Goal: Transaction & Acquisition: Purchase product/service

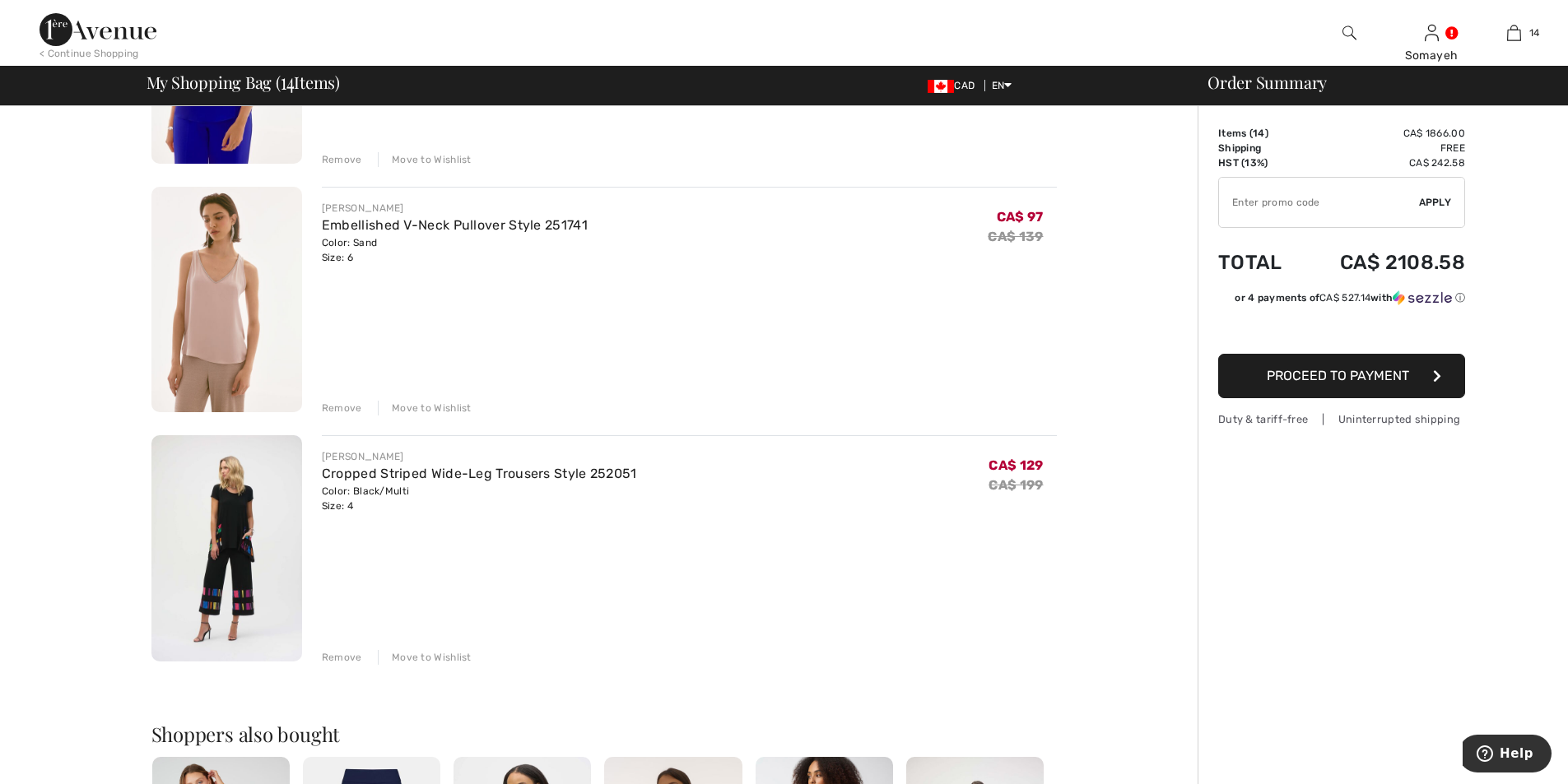
scroll to position [2961, 0]
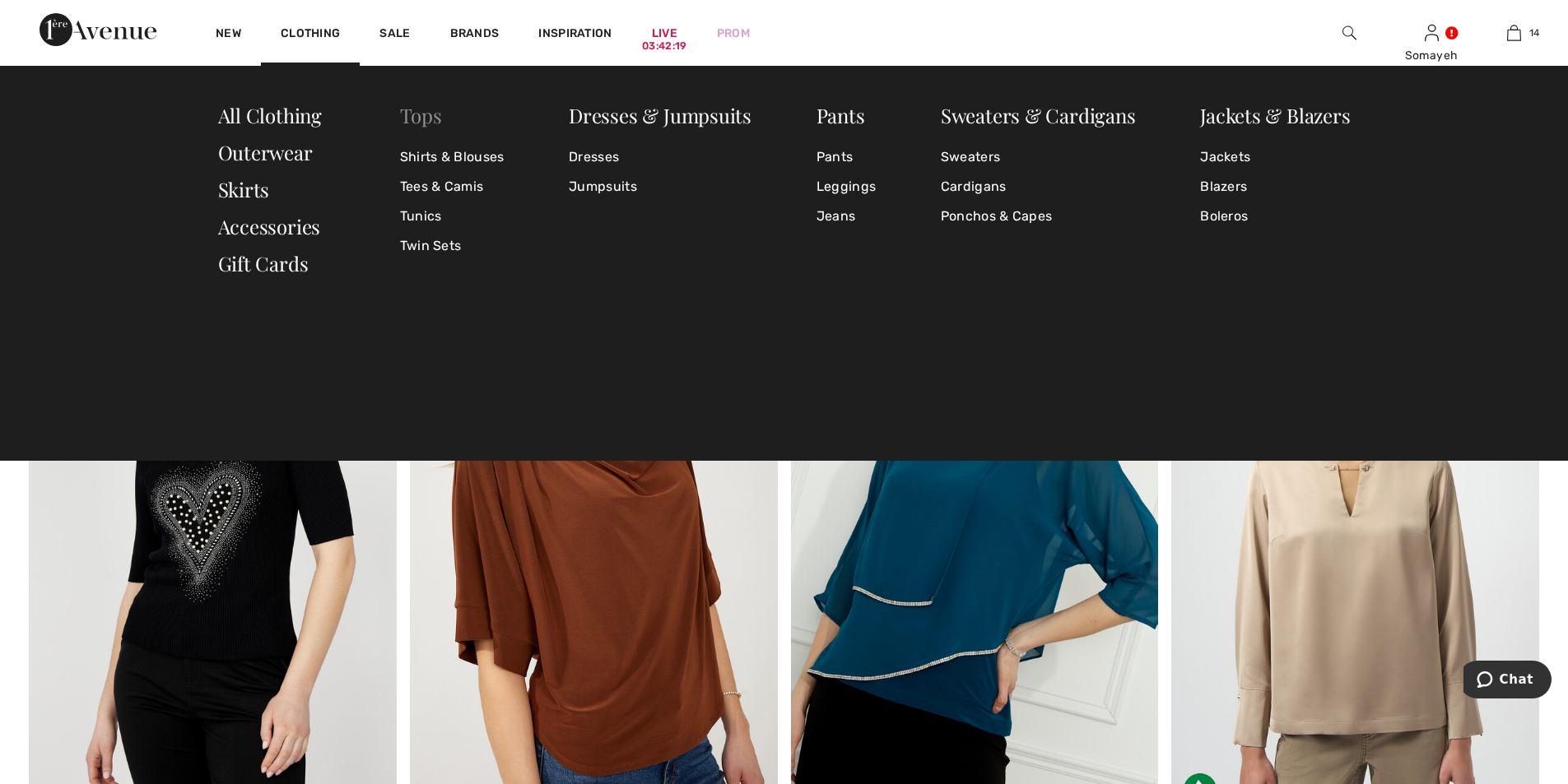
click at [423, 111] on link "Tops" at bounding box center [421, 114] width 42 height 26
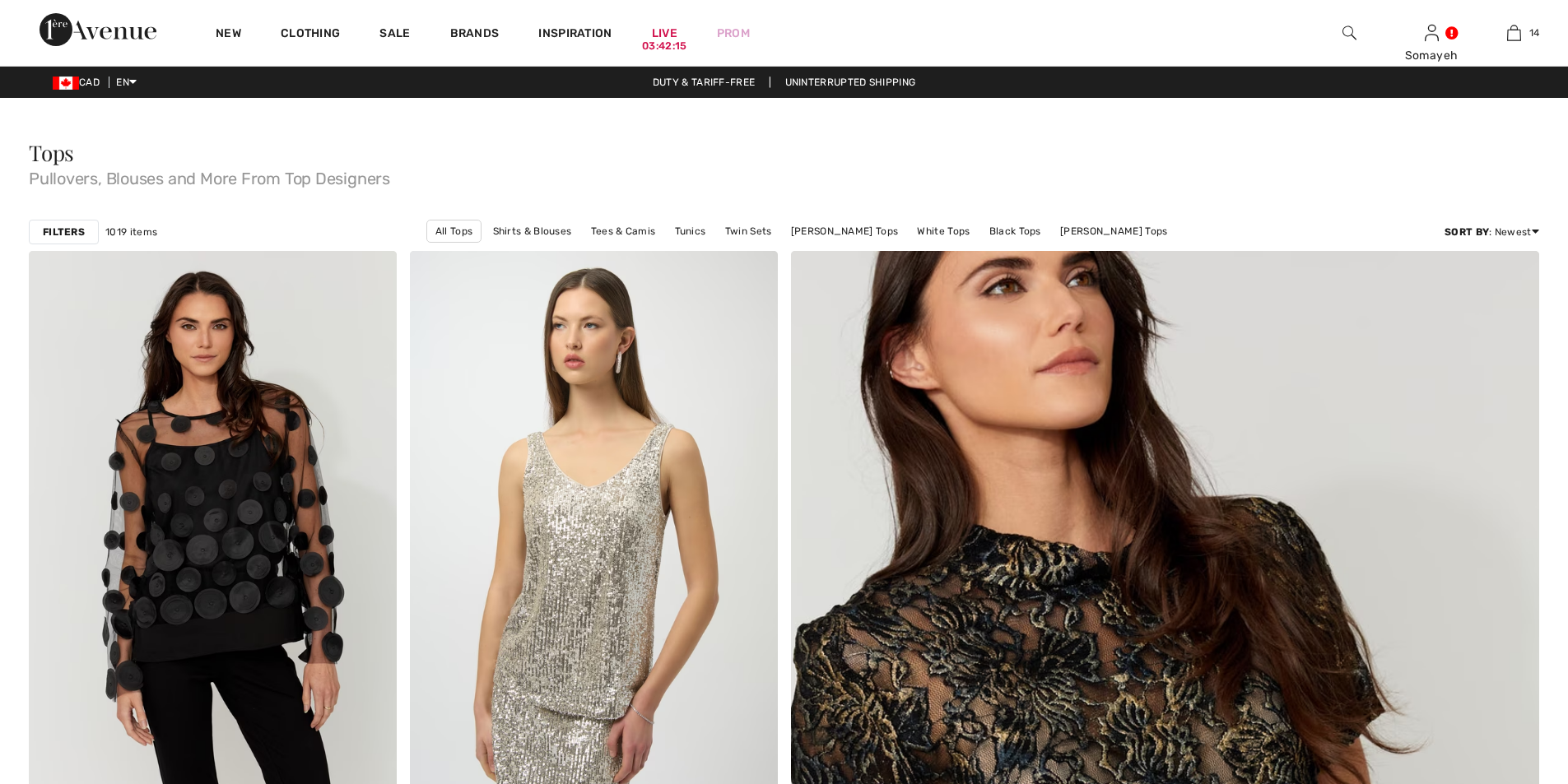
click at [84, 232] on strong "Filters" at bounding box center [64, 232] width 42 height 14
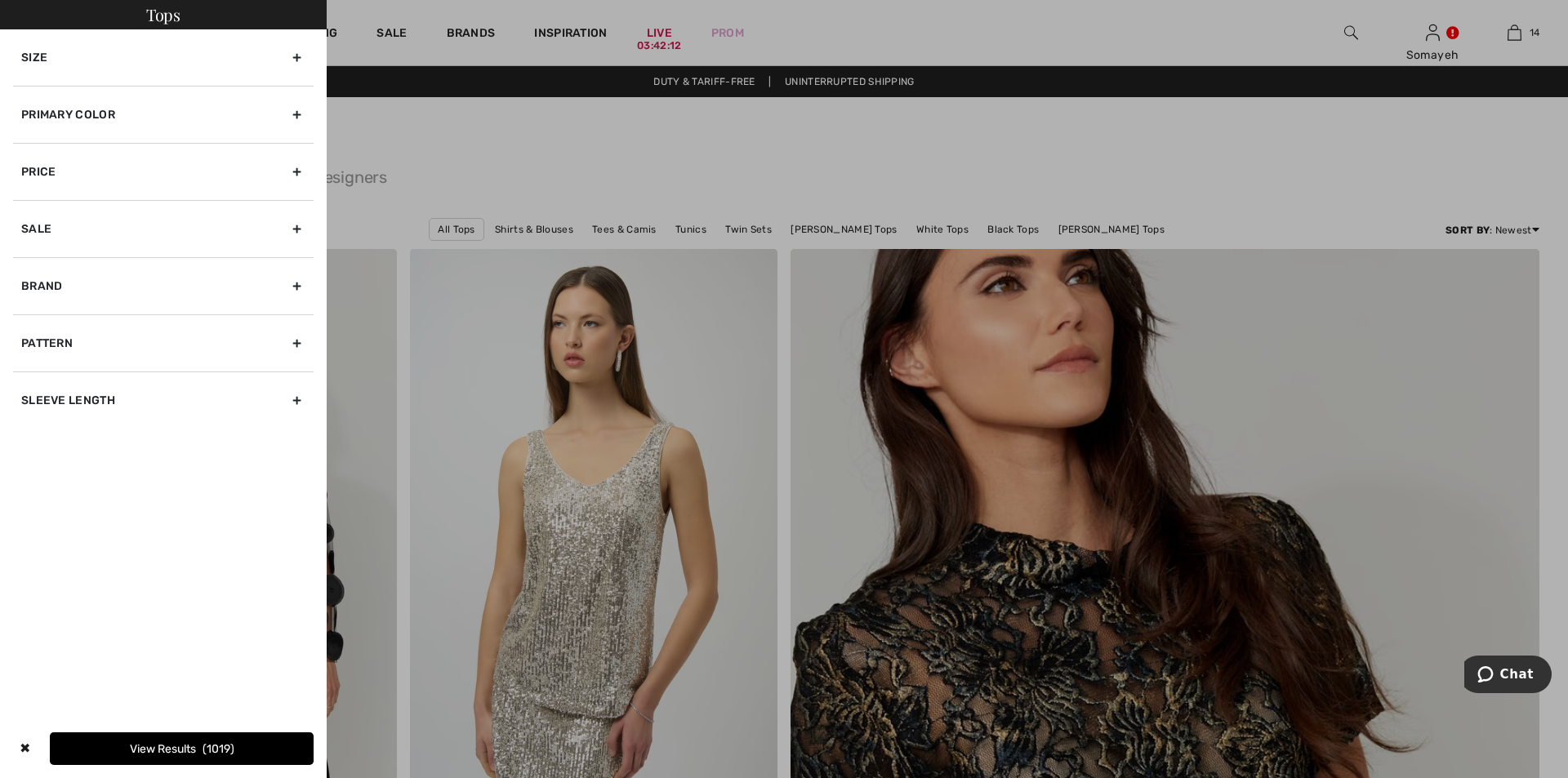
click at [297, 112] on div "Primary Color" at bounding box center [163, 114] width 300 height 57
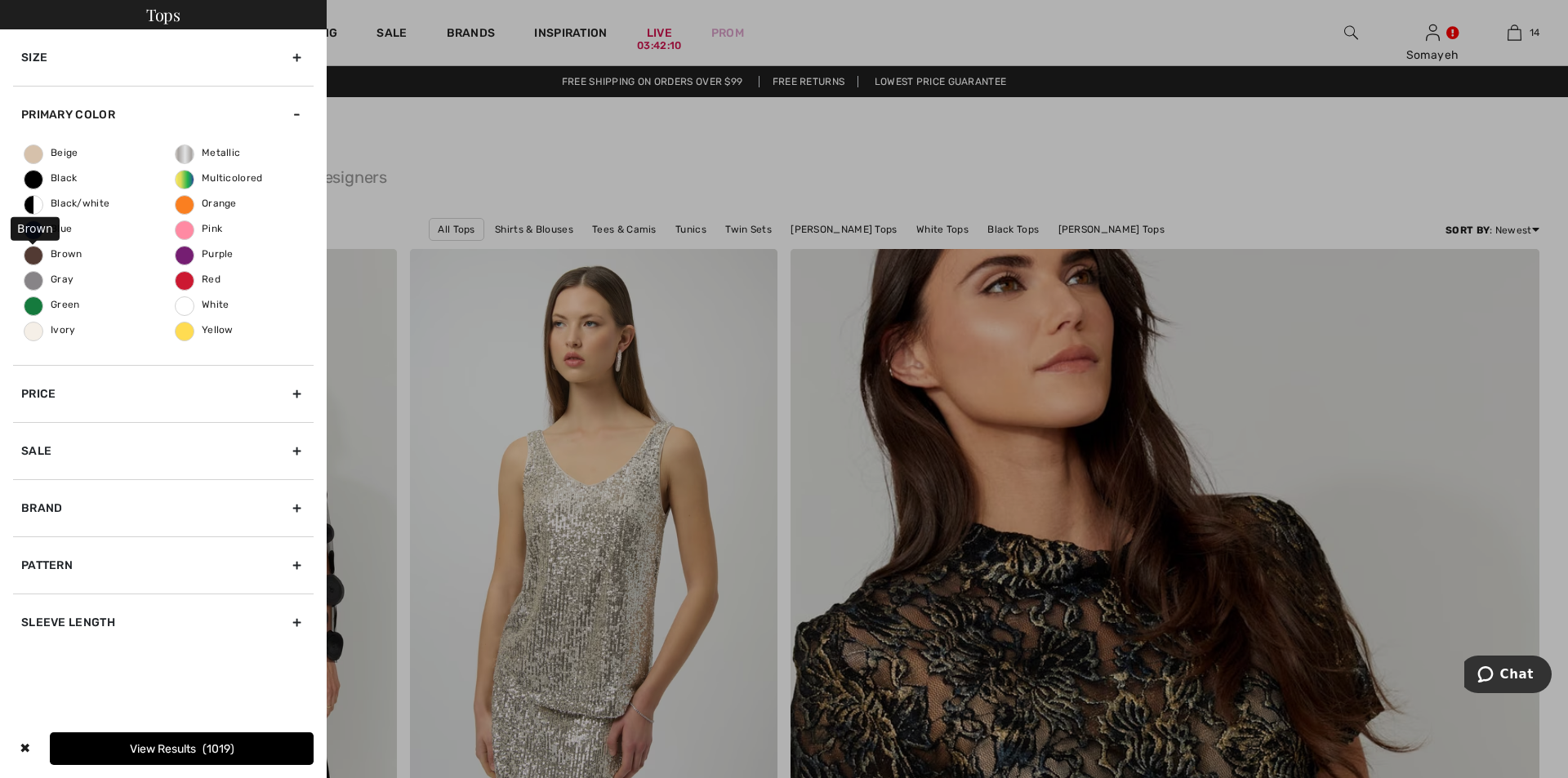
click at [42, 251] on span "Brown" at bounding box center [53, 254] width 58 height 11
click at [0, 0] on input "Brown" at bounding box center [0, 0] width 0 height 0
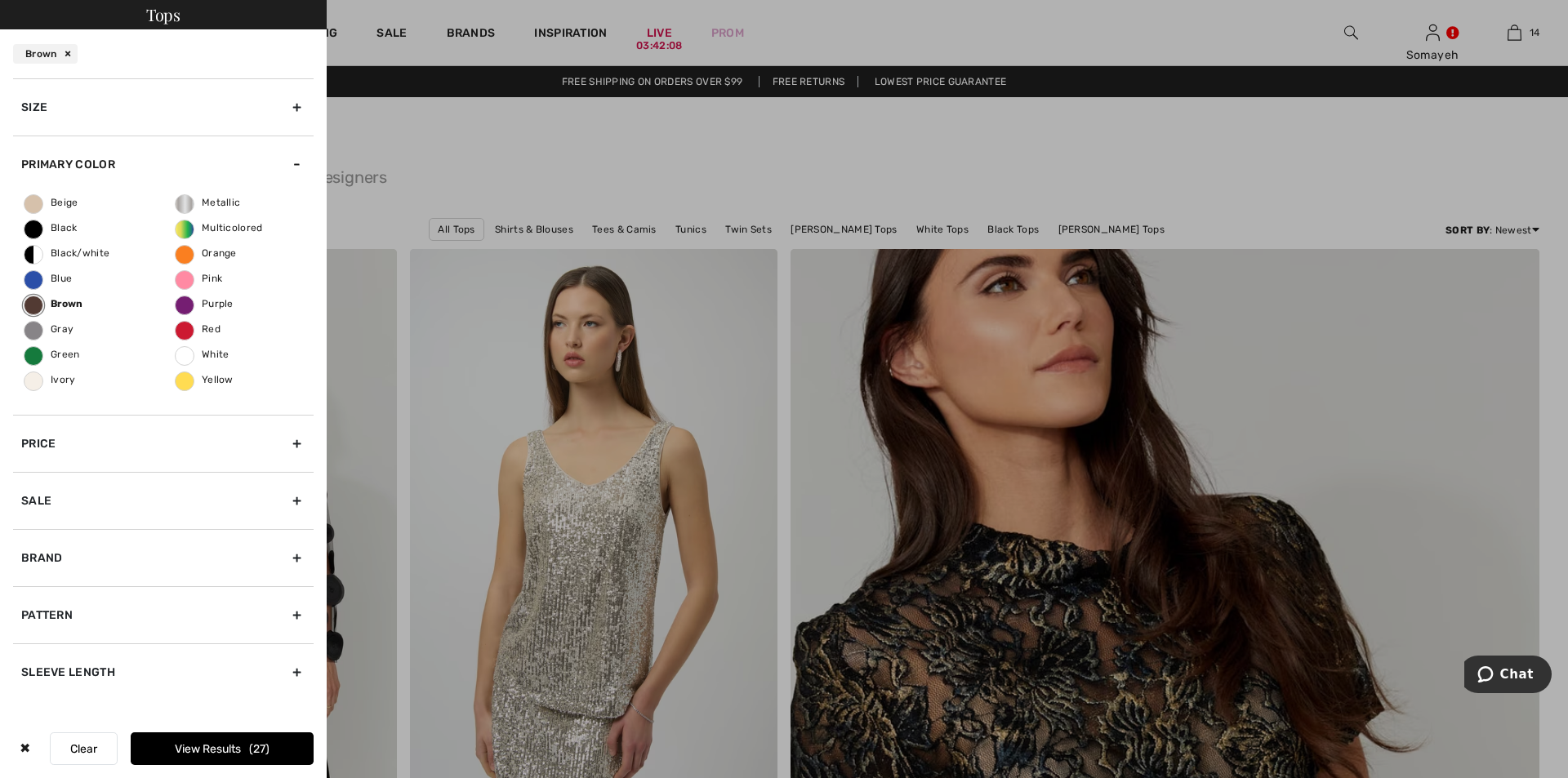
click at [224, 742] on button "View Results 27" at bounding box center [222, 748] width 183 height 32
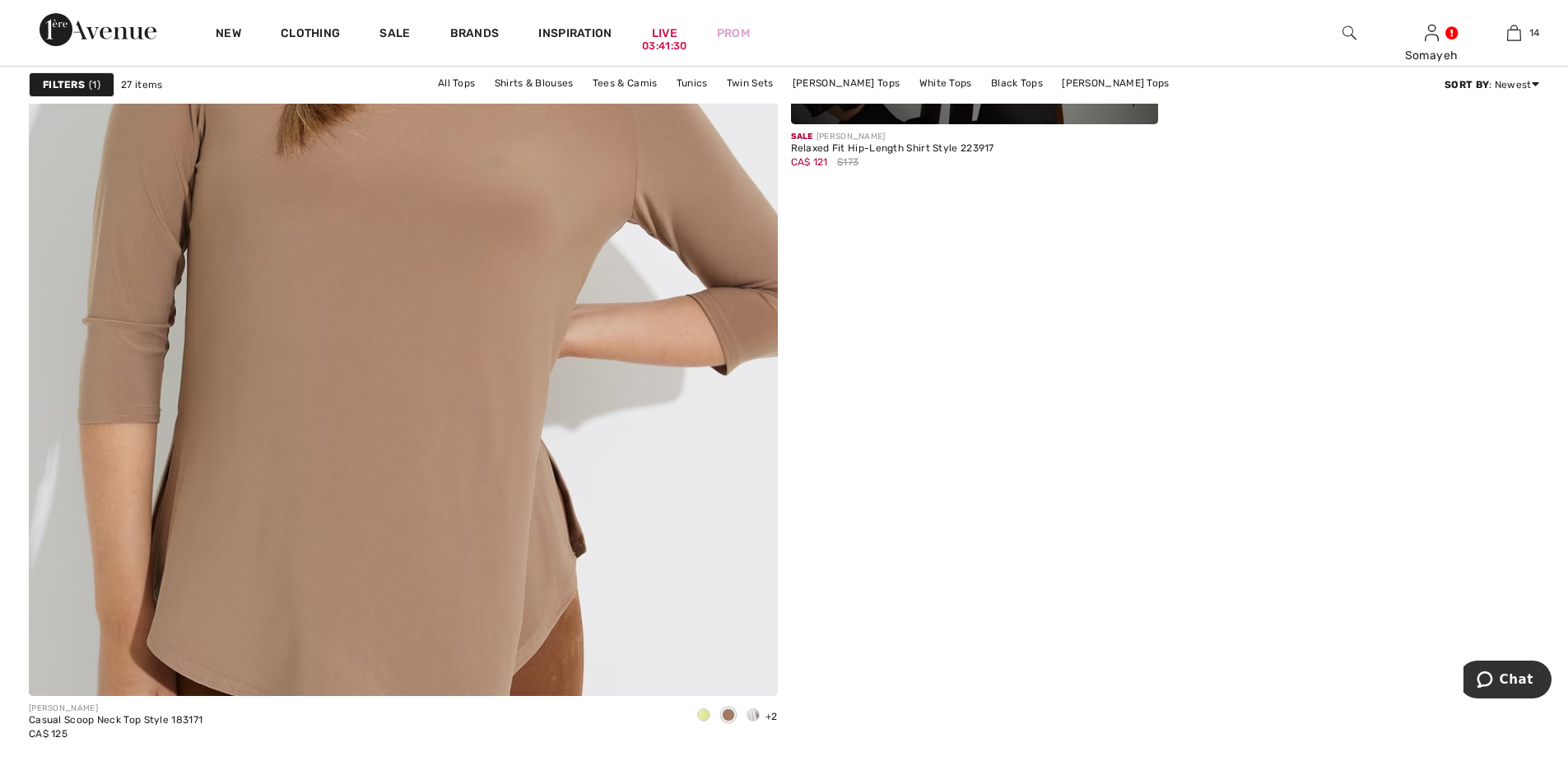
scroll to position [5348, 0]
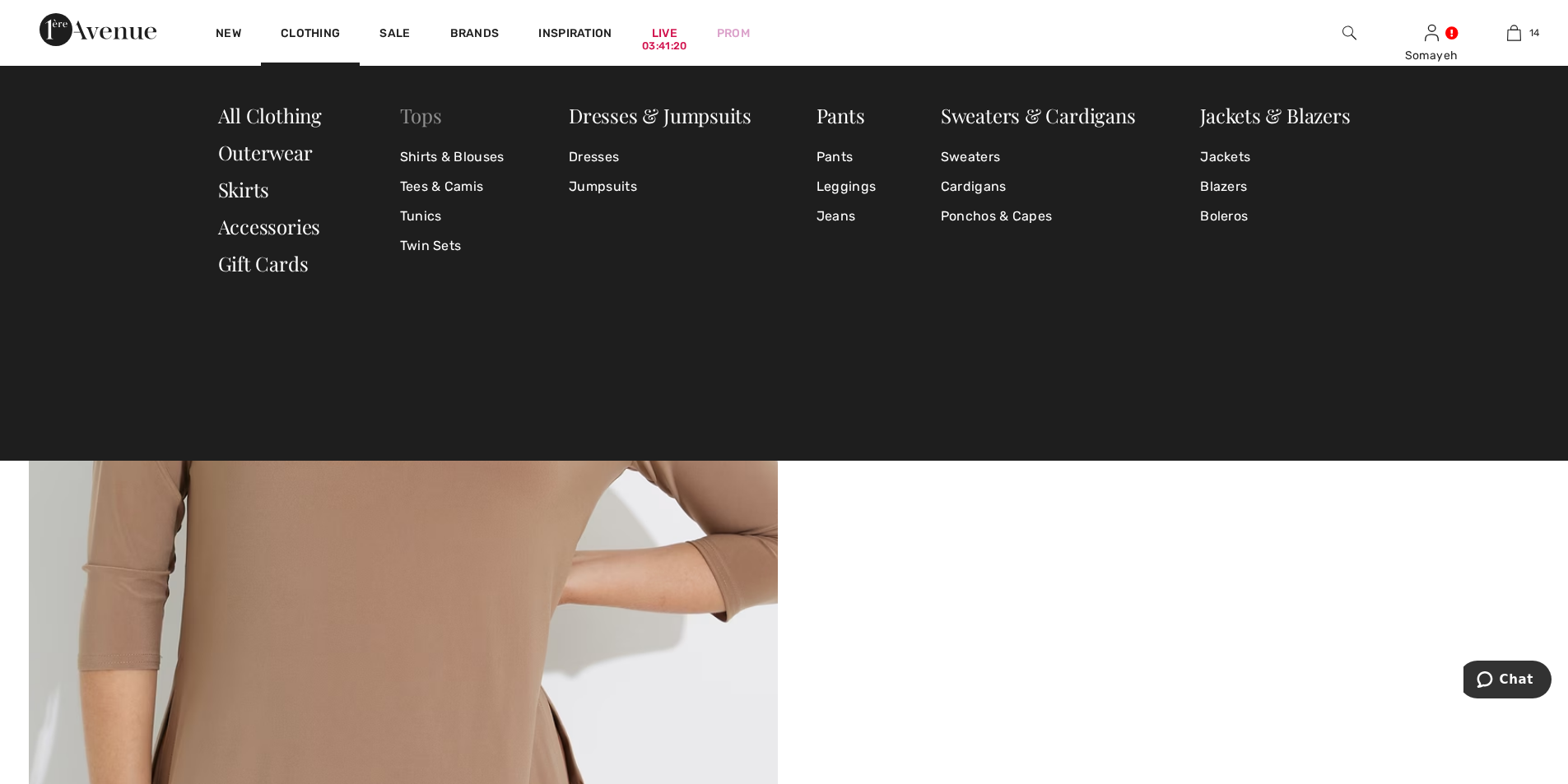
click at [417, 120] on link "Tops" at bounding box center [421, 114] width 42 height 26
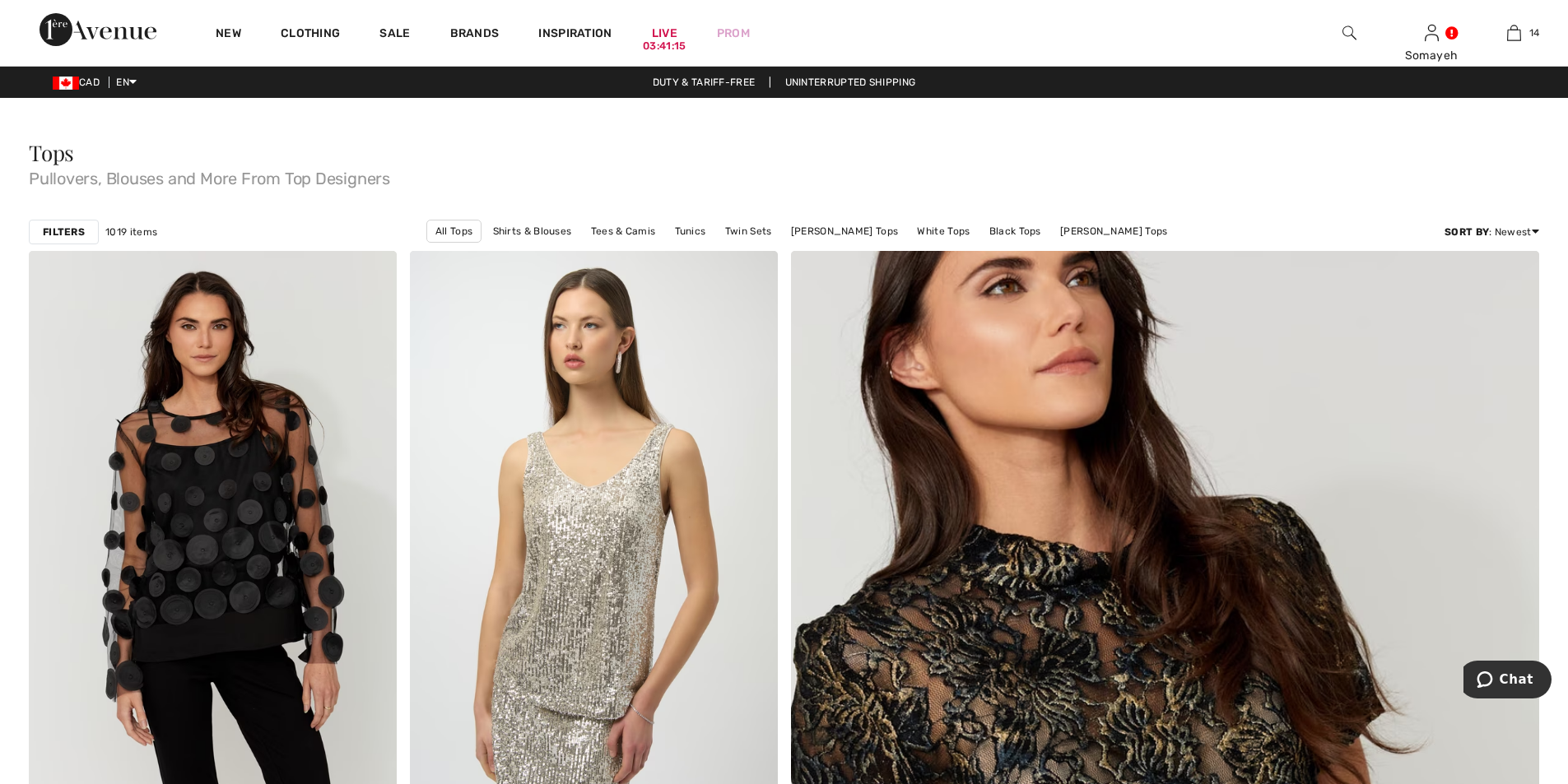
click at [63, 228] on strong "Filters" at bounding box center [64, 232] width 42 height 14
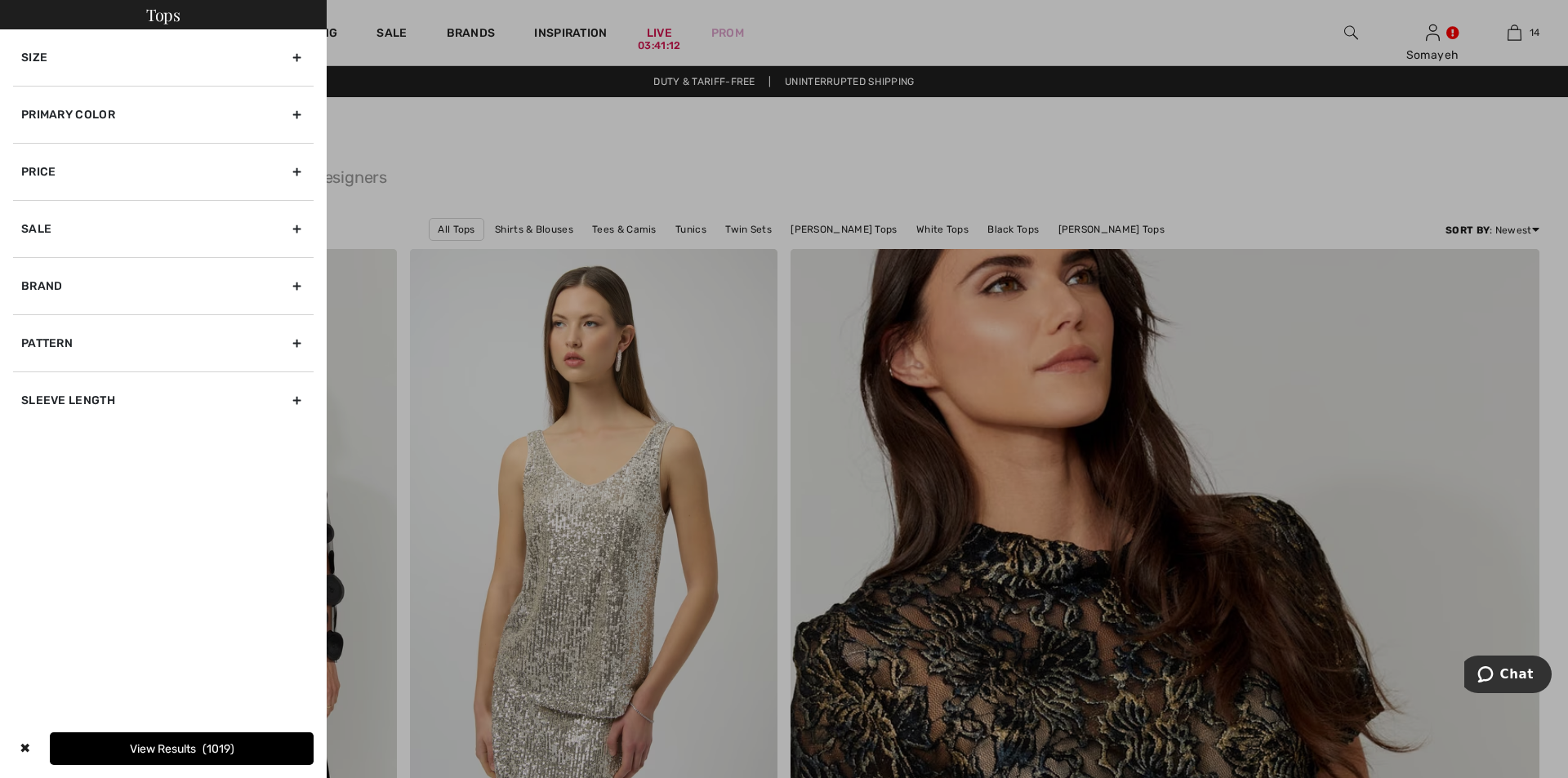
click at [294, 113] on div "Primary Color" at bounding box center [163, 114] width 300 height 57
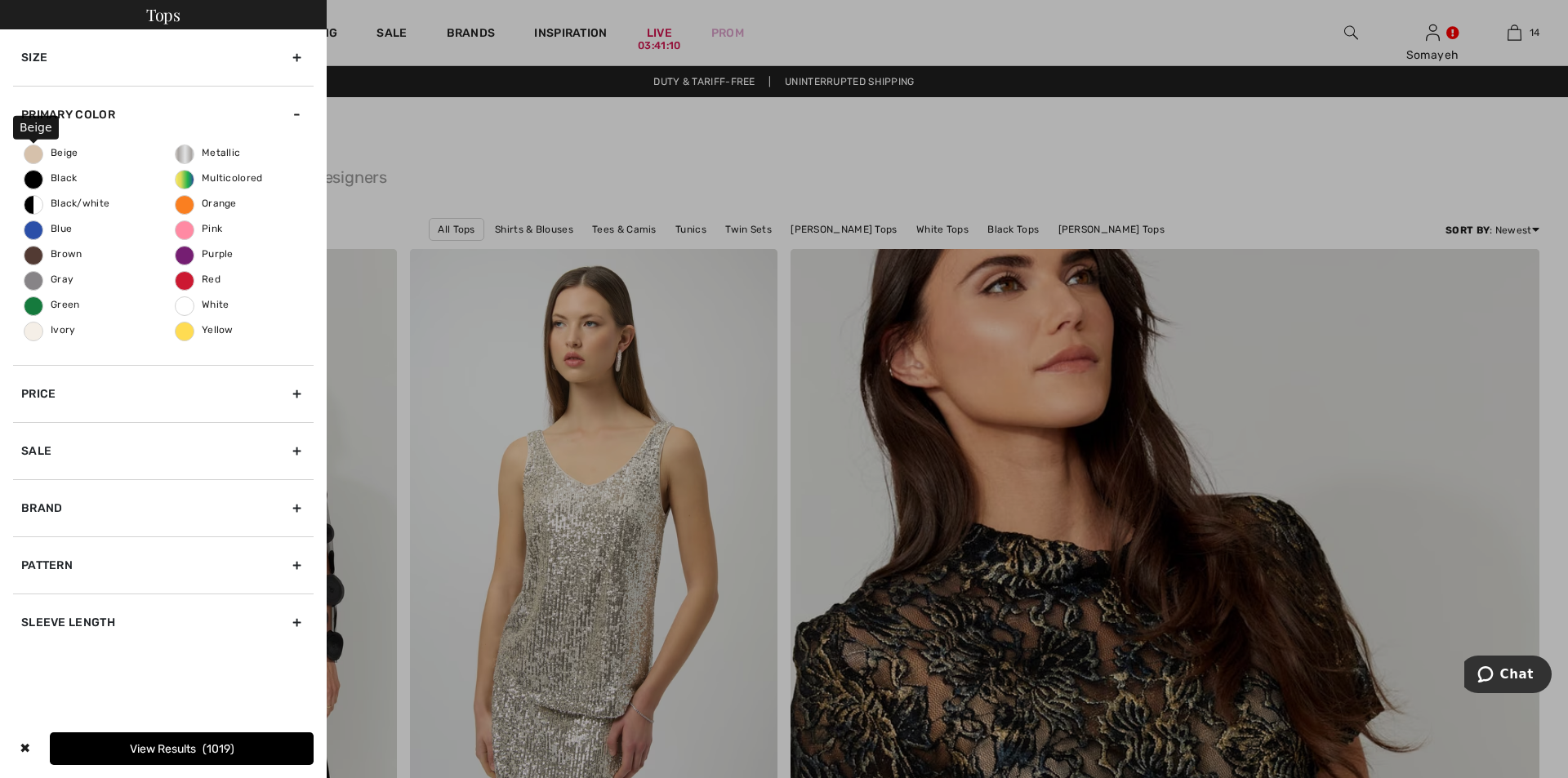
click at [40, 154] on span "Beige" at bounding box center [52, 153] width 54 height 11
click at [0, 0] on input "Beige" at bounding box center [0, 0] width 0 height 0
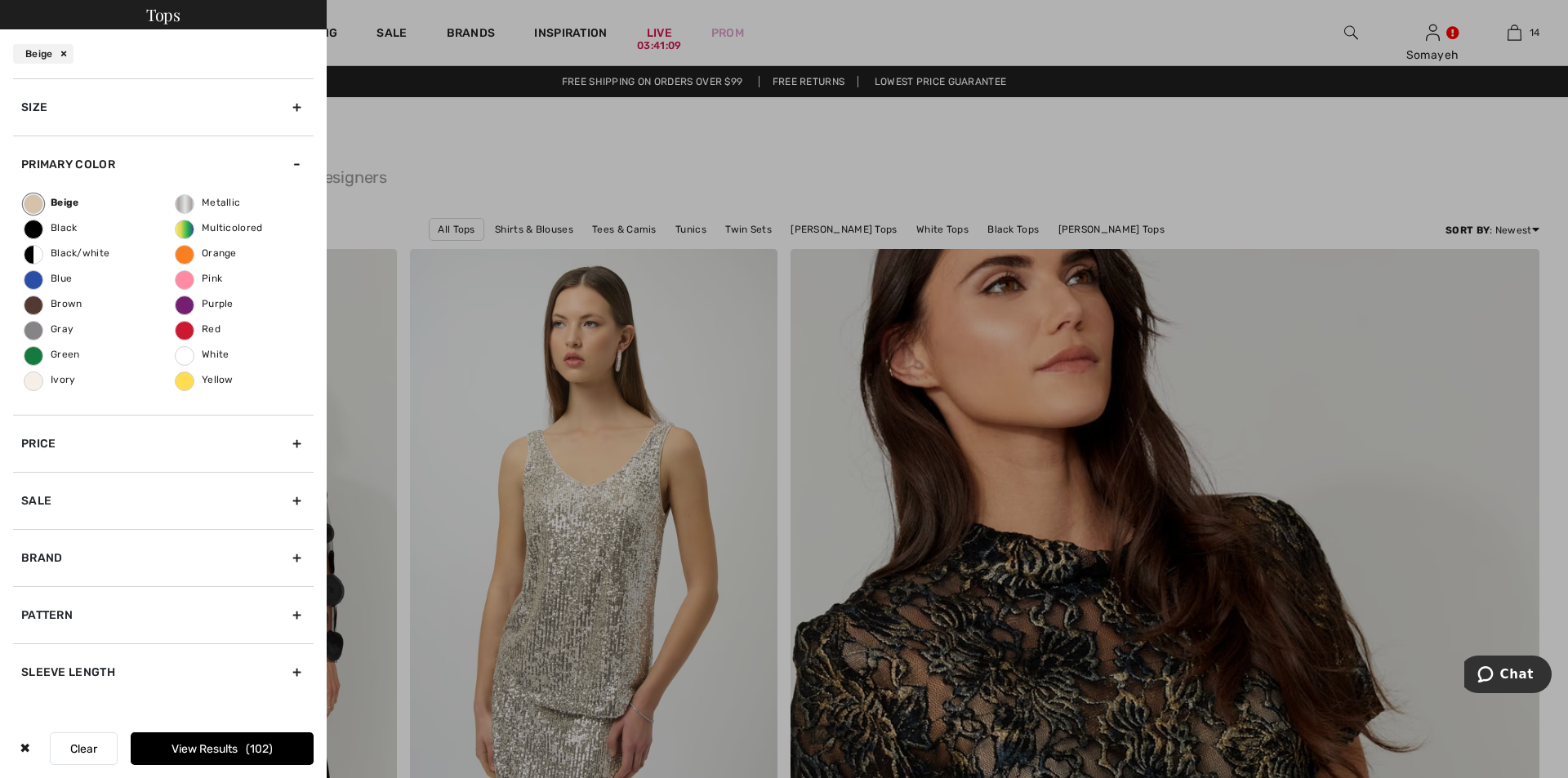
click at [247, 745] on span "102" at bounding box center [259, 748] width 27 height 14
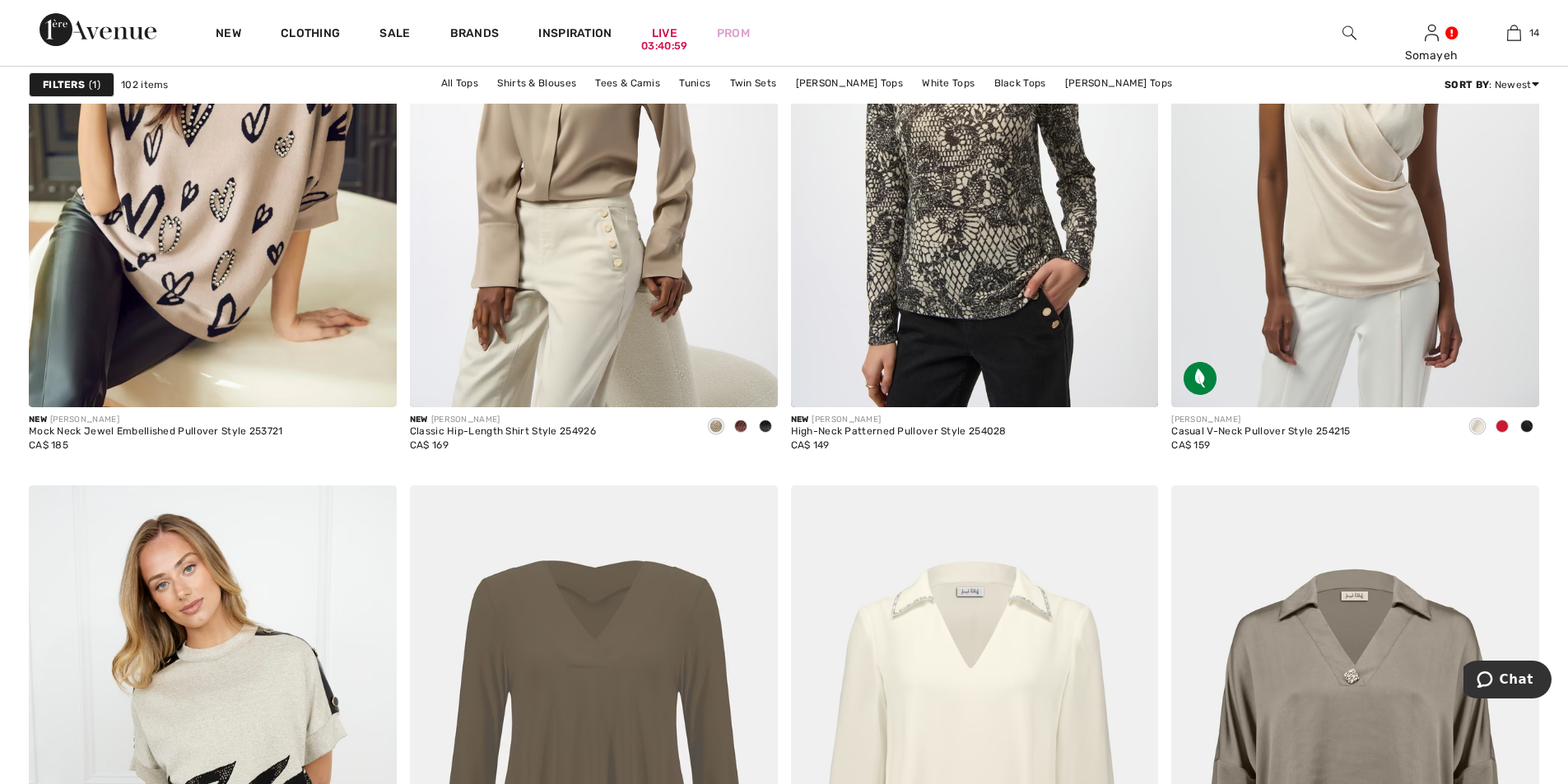
scroll to position [1974, 0]
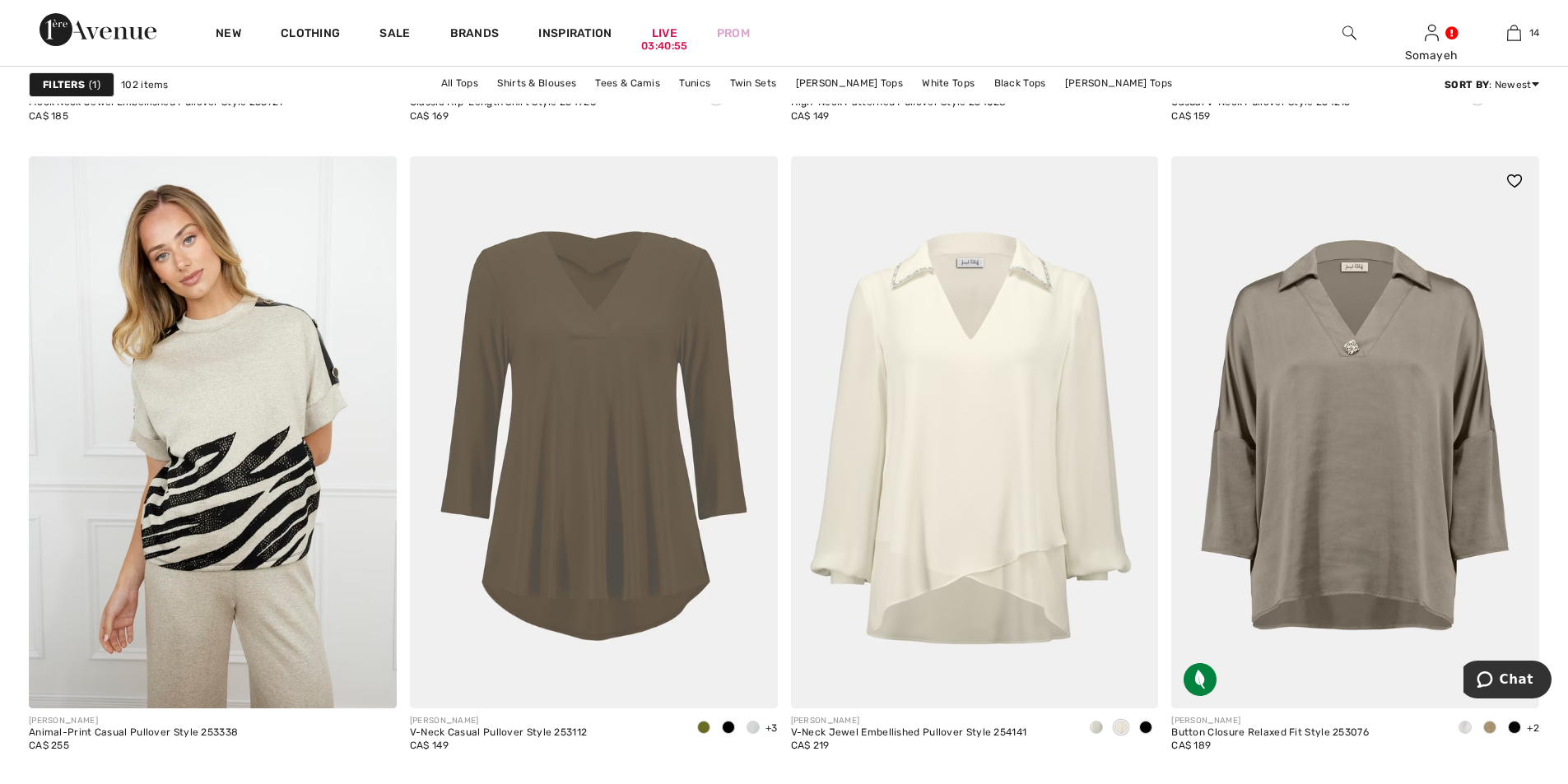
click at [1490, 729] on span at bounding box center [1490, 727] width 13 height 13
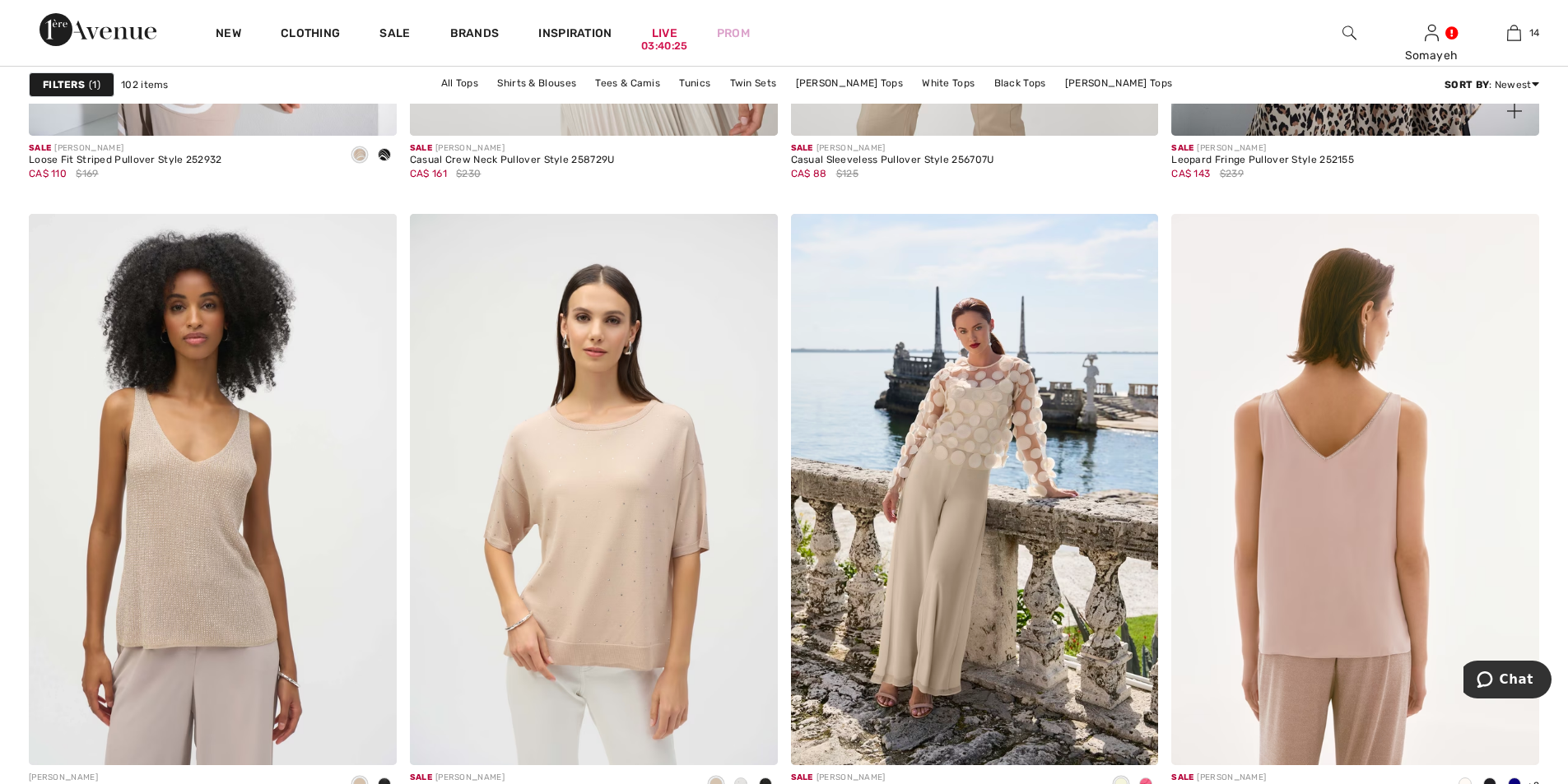
scroll to position [9378, 0]
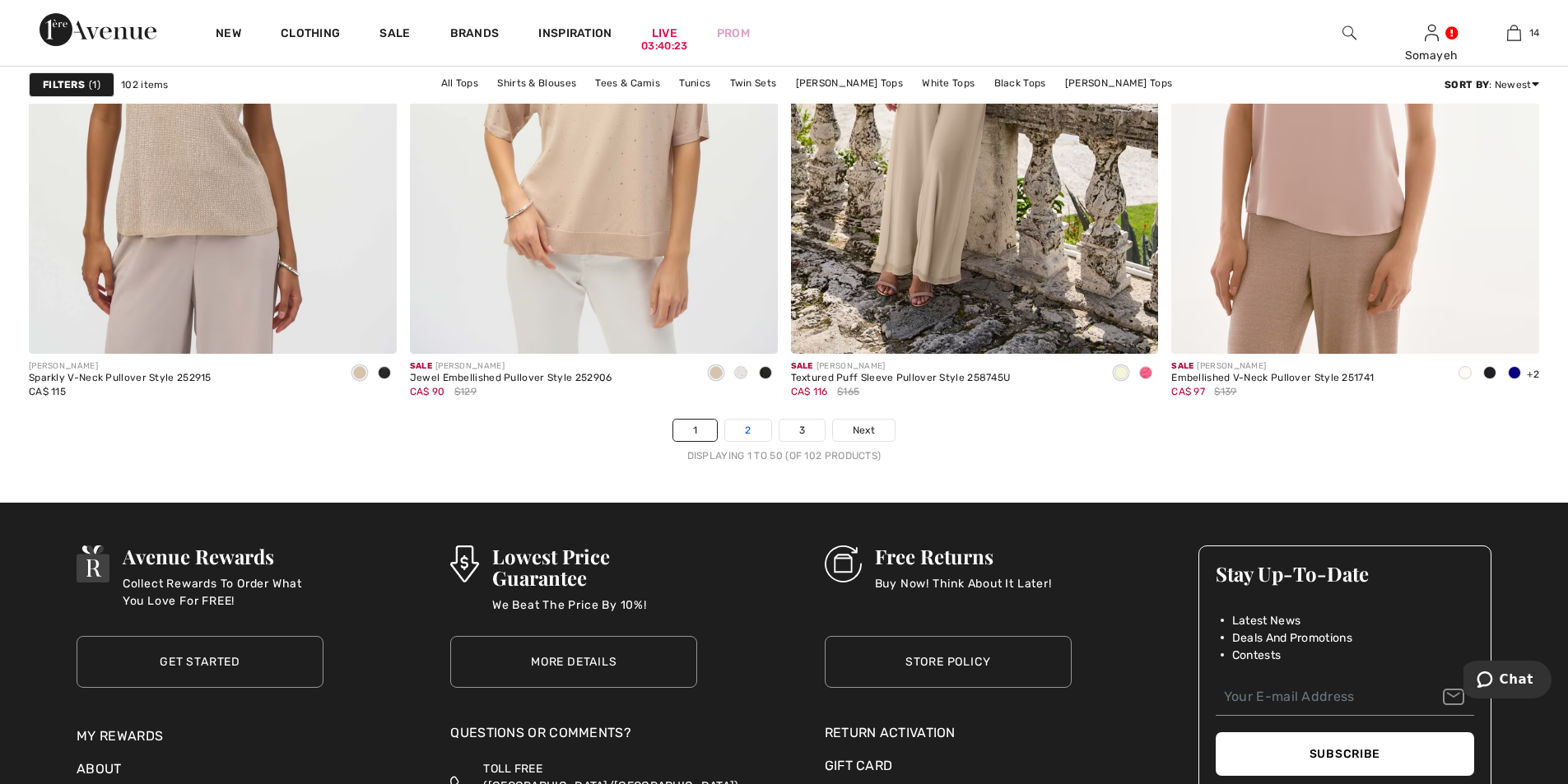
click at [747, 437] on link "2" at bounding box center [747, 430] width 45 height 21
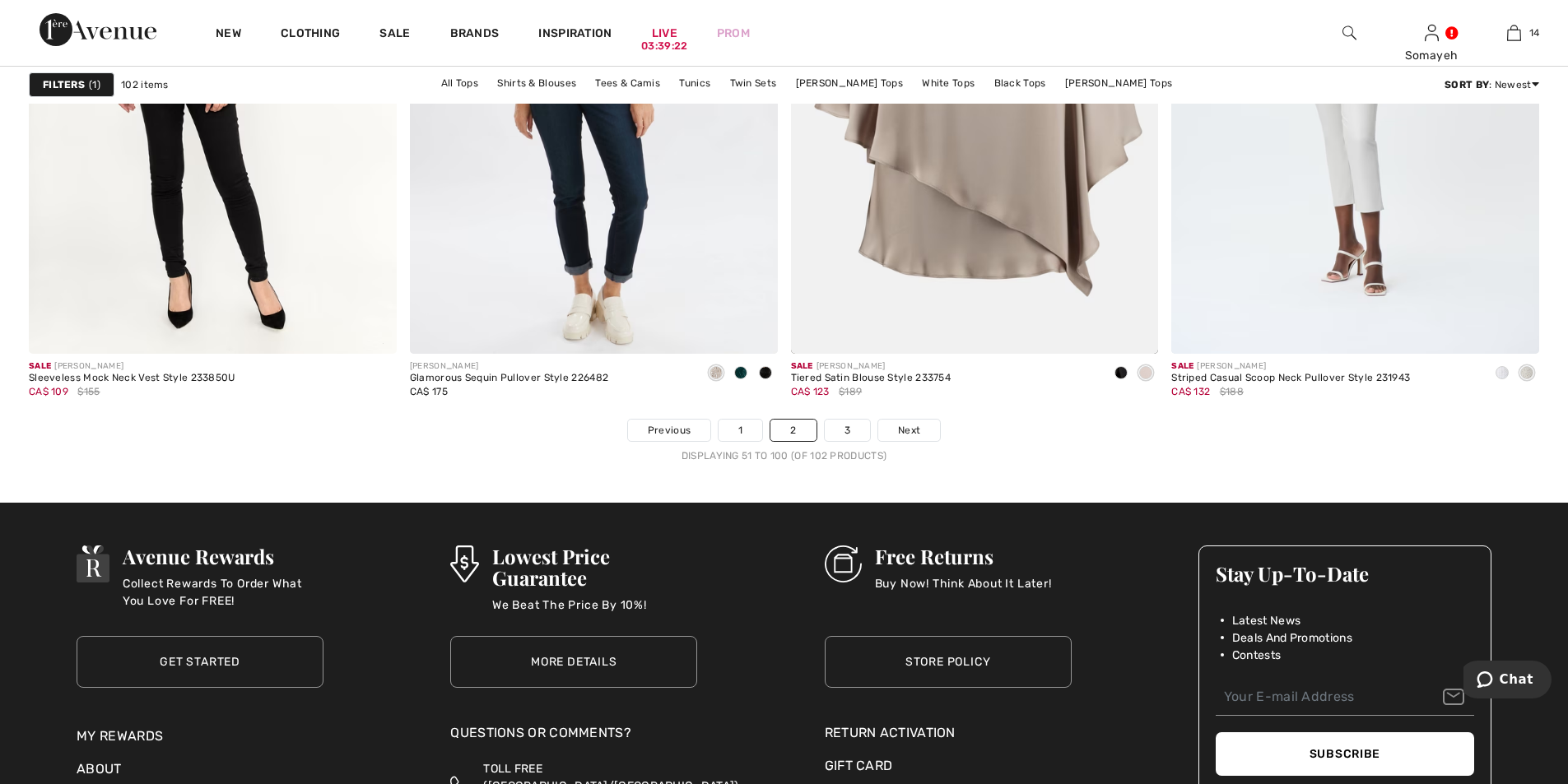
scroll to position [9131, 0]
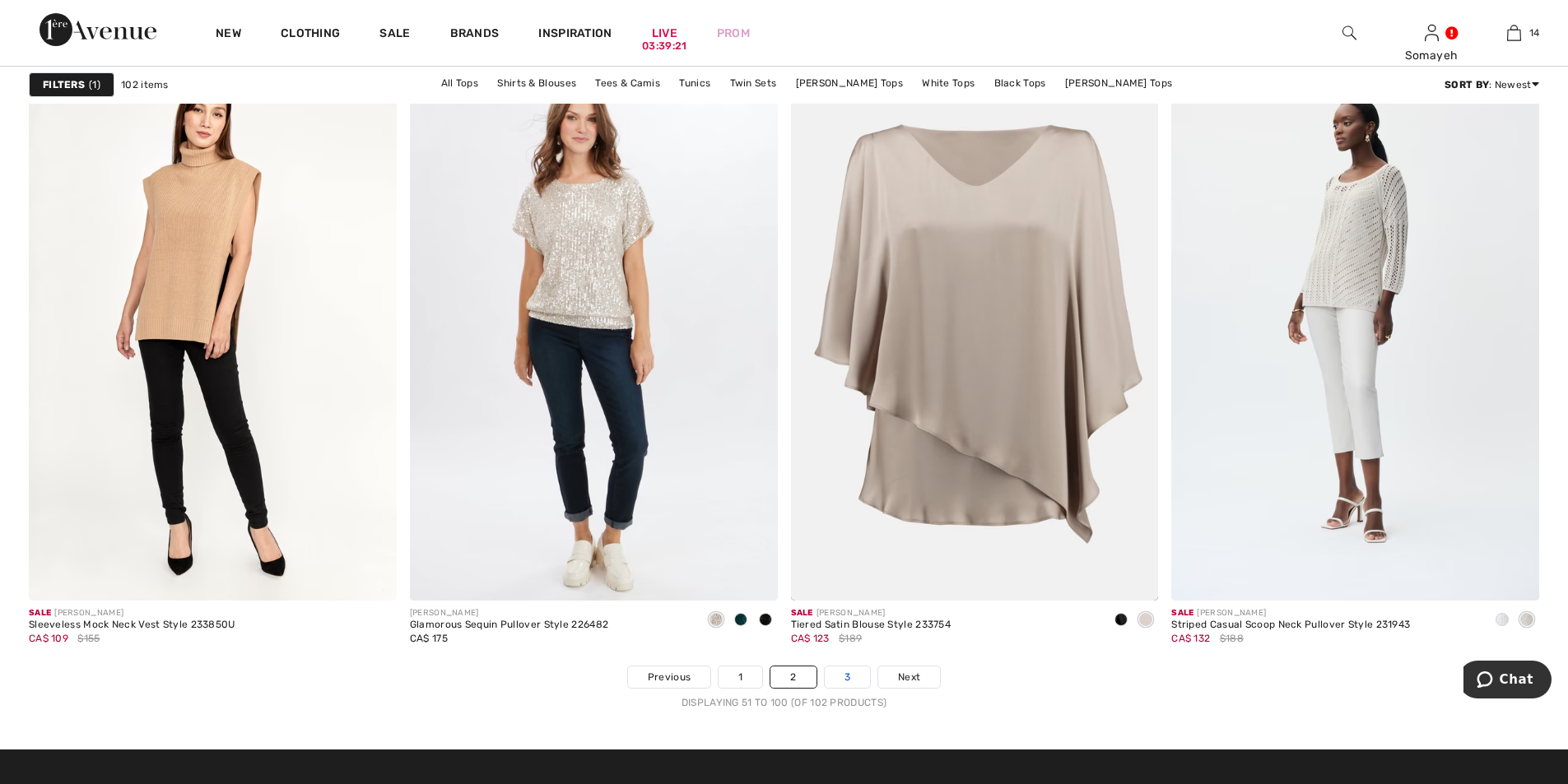
click at [850, 679] on link "3" at bounding box center [847, 677] width 45 height 21
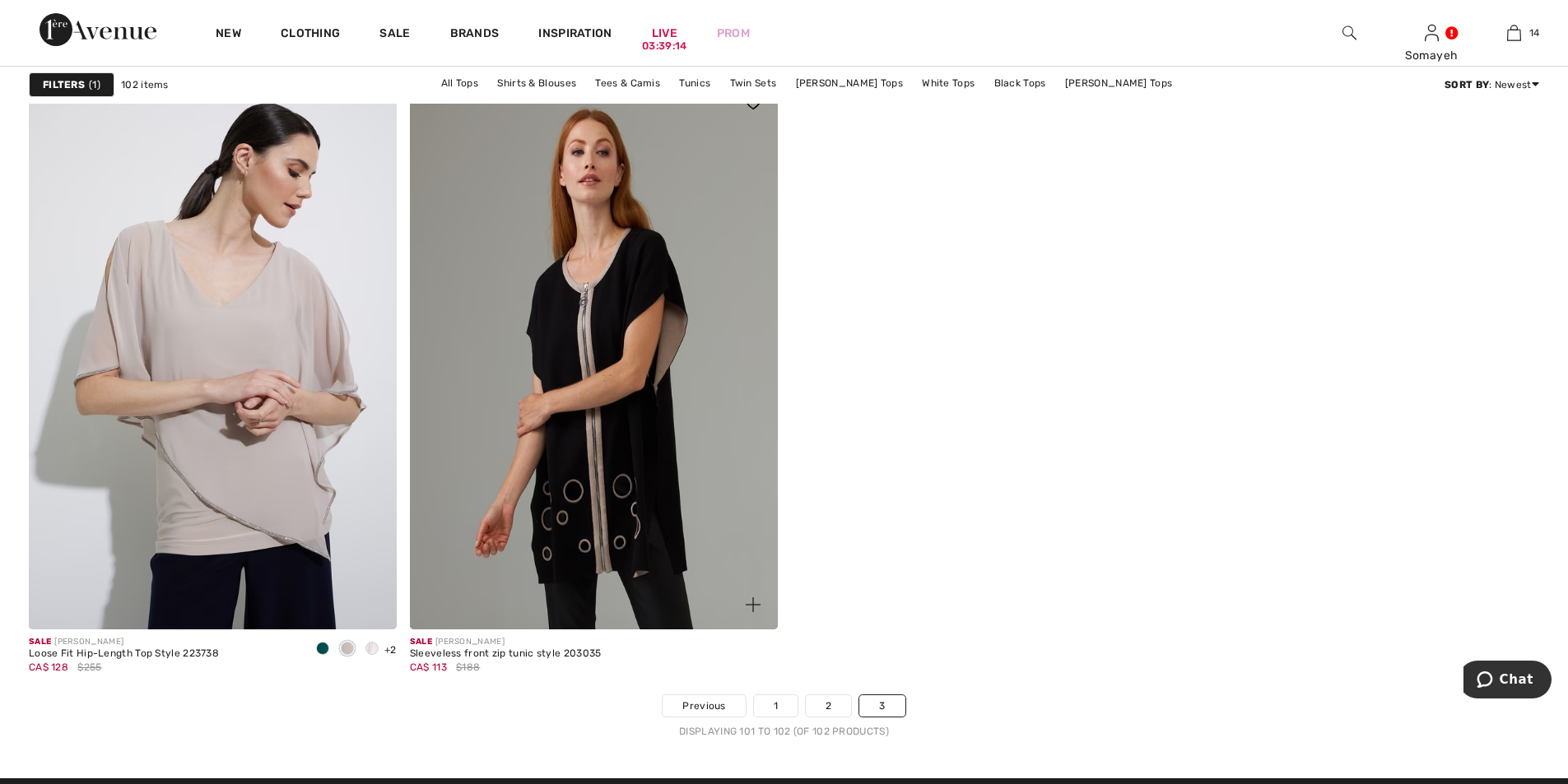
scroll to position [247, 0]
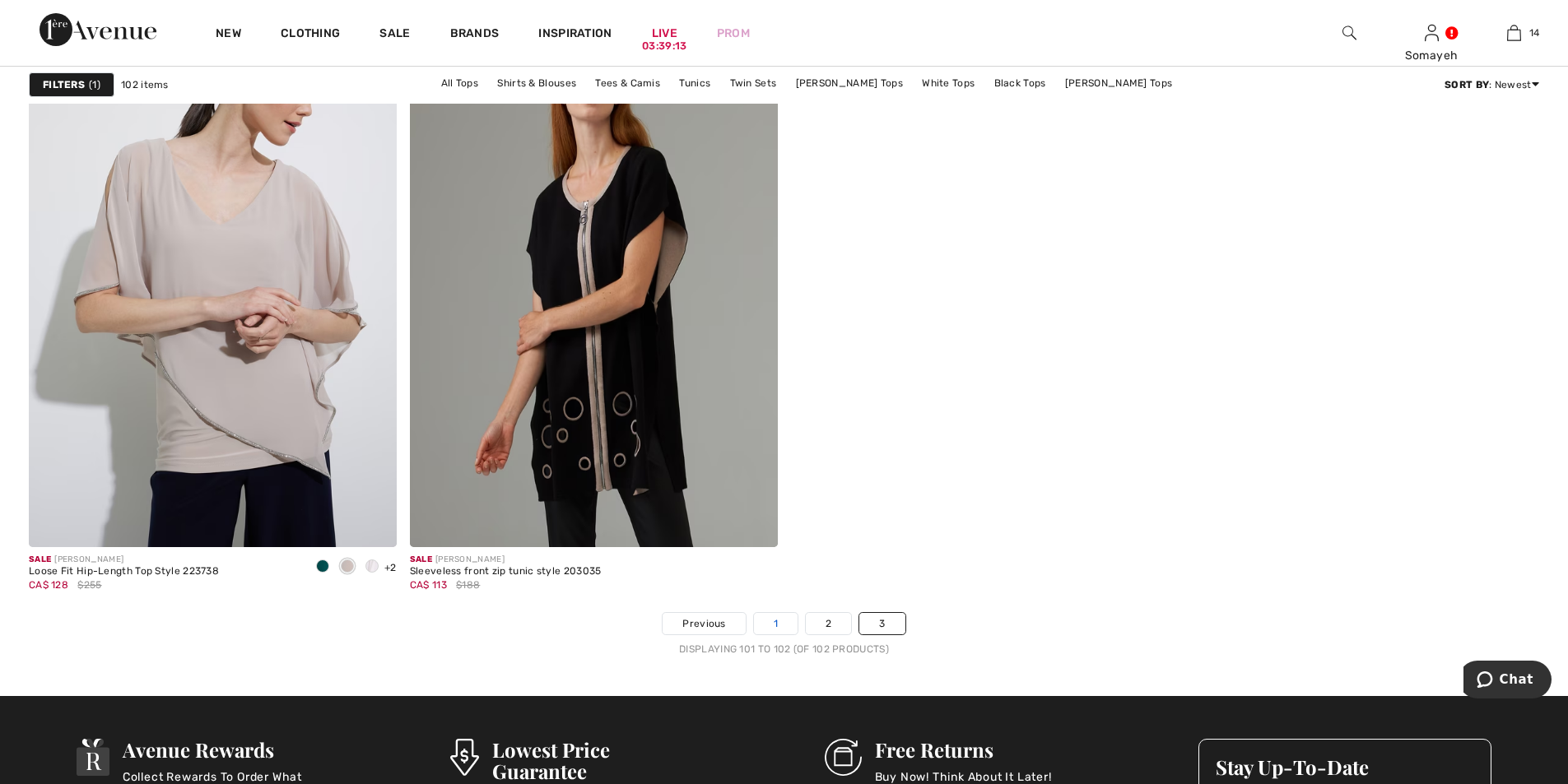
click at [767, 621] on link "1" at bounding box center [775, 624] width 43 height 21
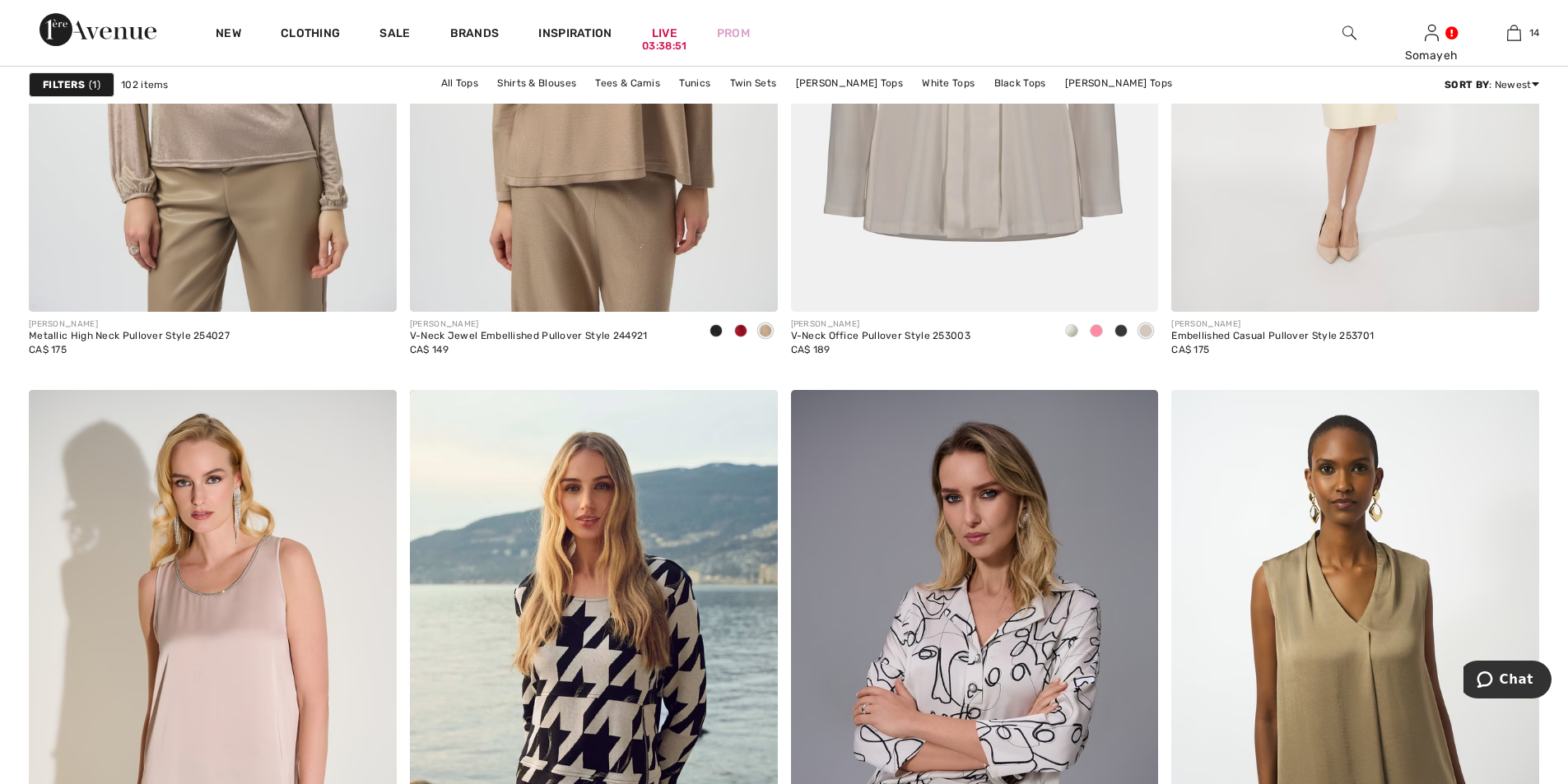
scroll to position [4113, 0]
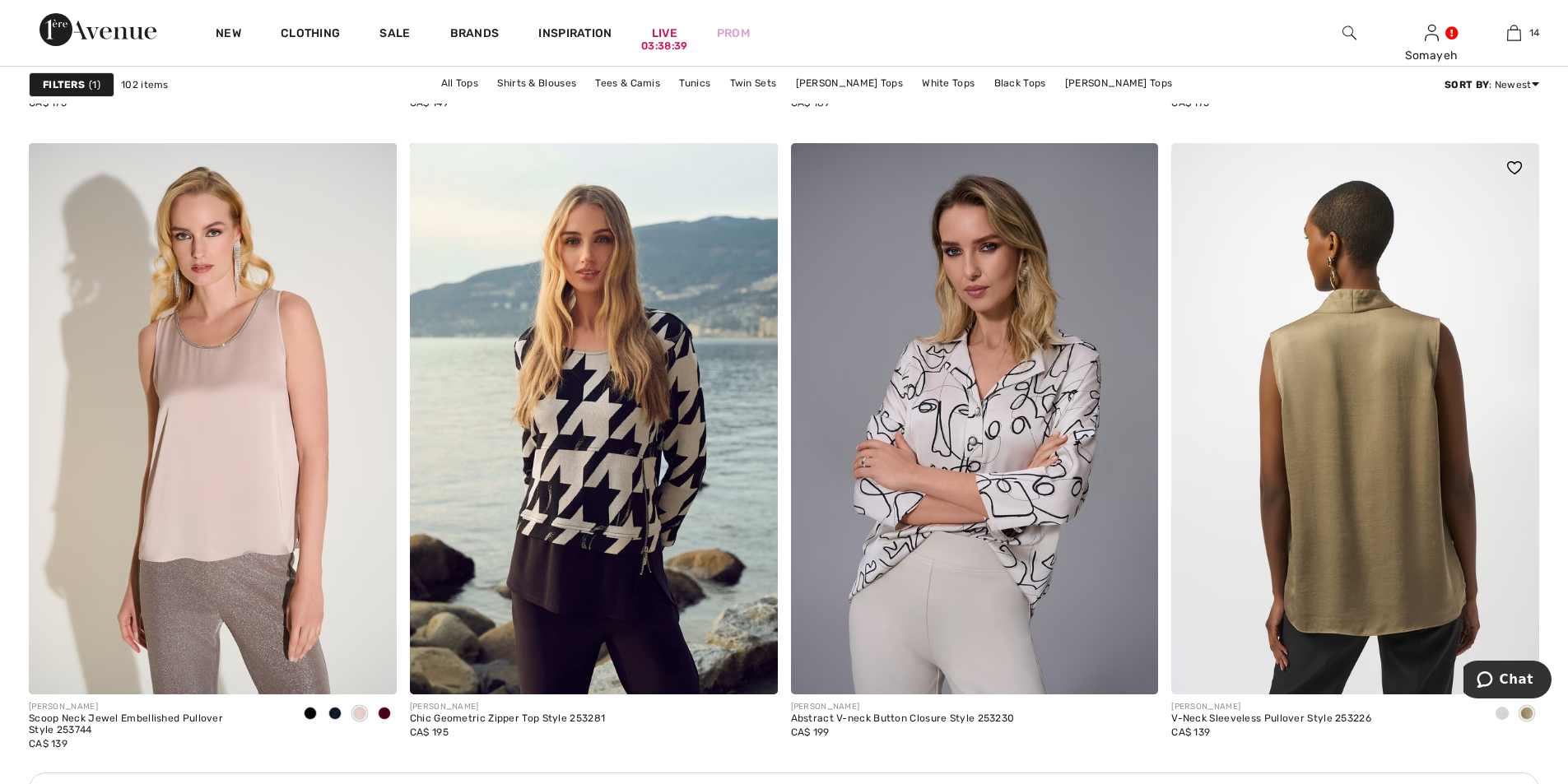
click at [1406, 498] on img at bounding box center [1355, 419] width 368 height 551
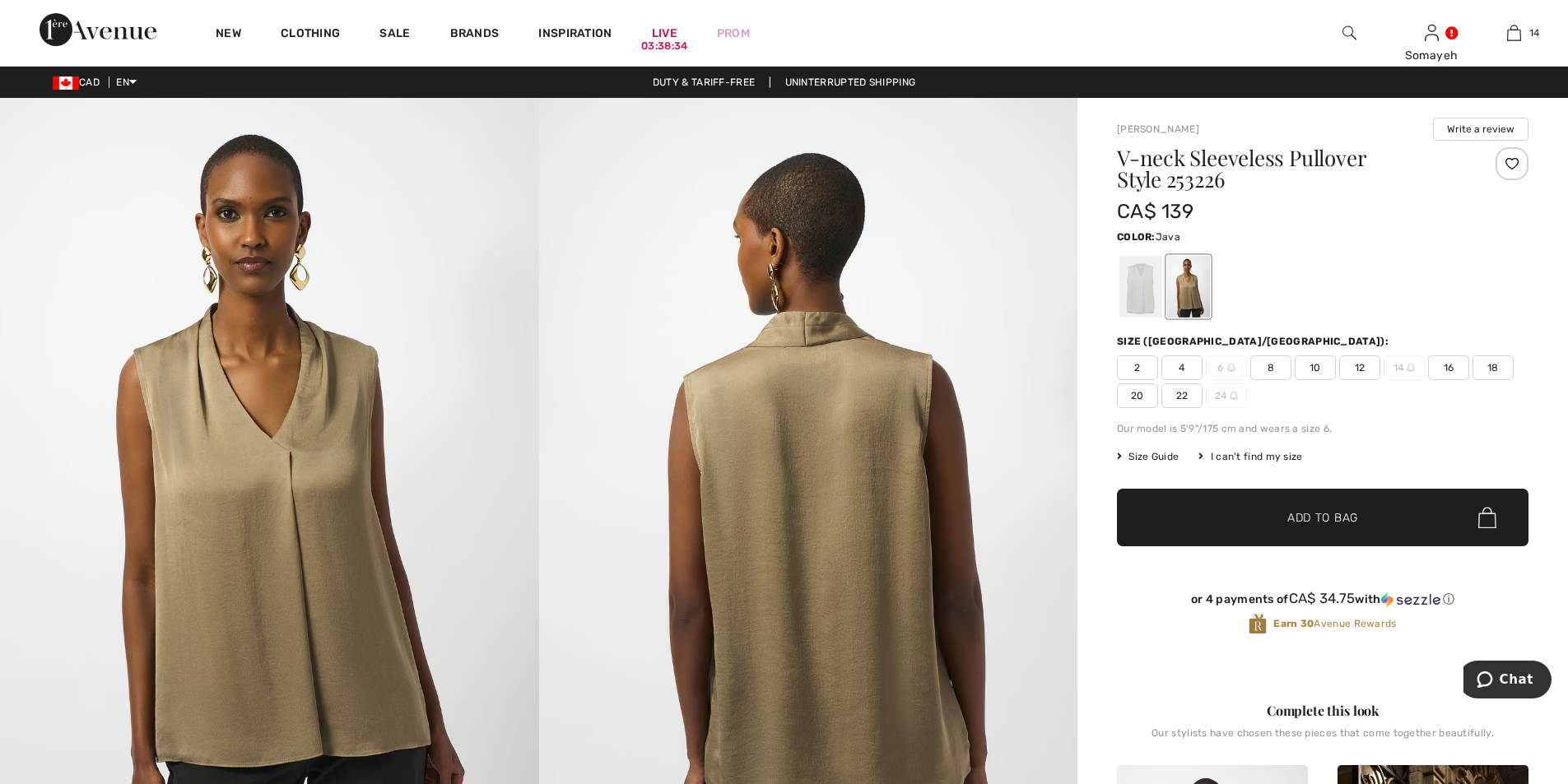
click at [316, 502] on img at bounding box center [269, 502] width 539 height 807
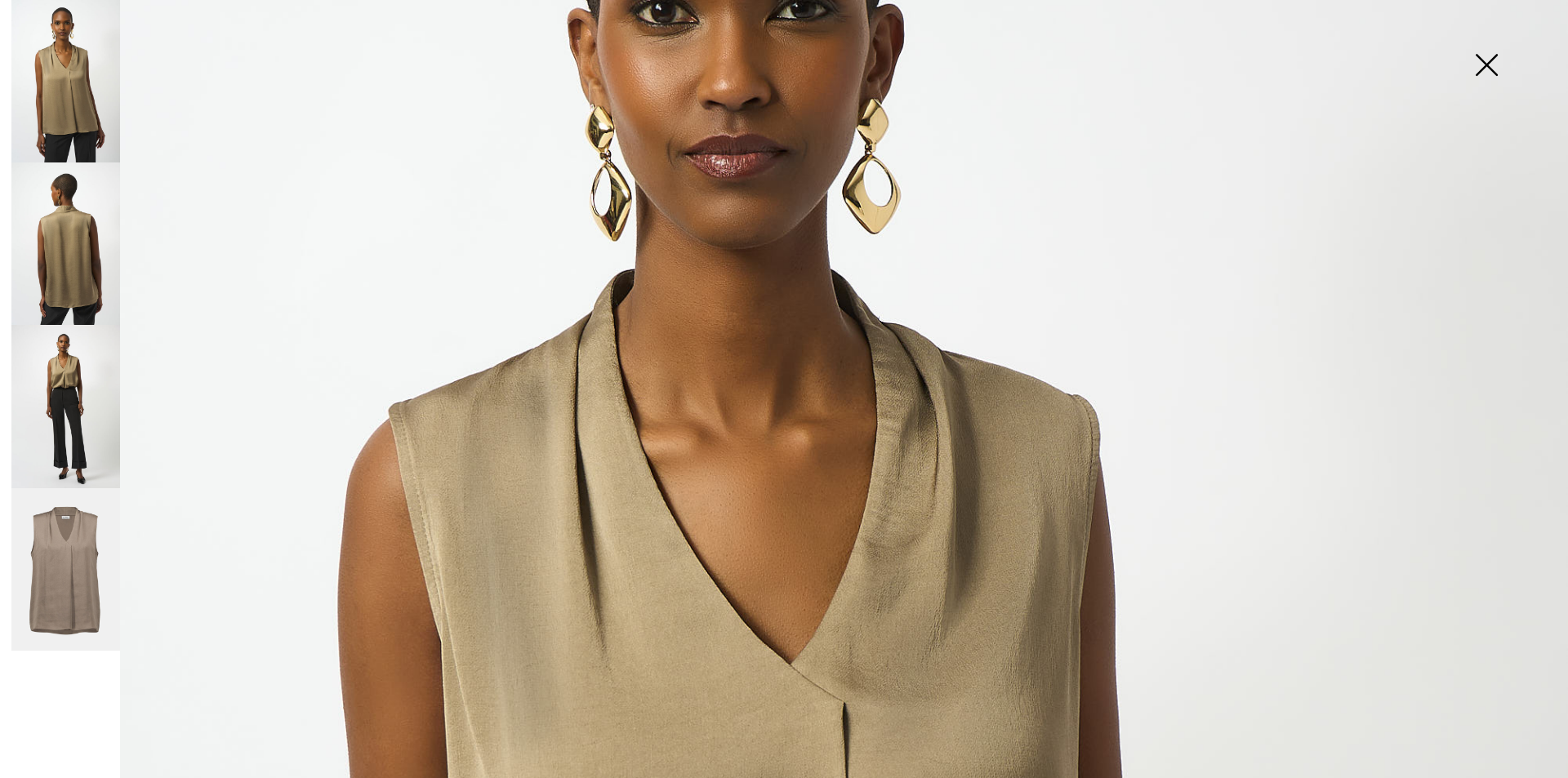
scroll to position [816, 0]
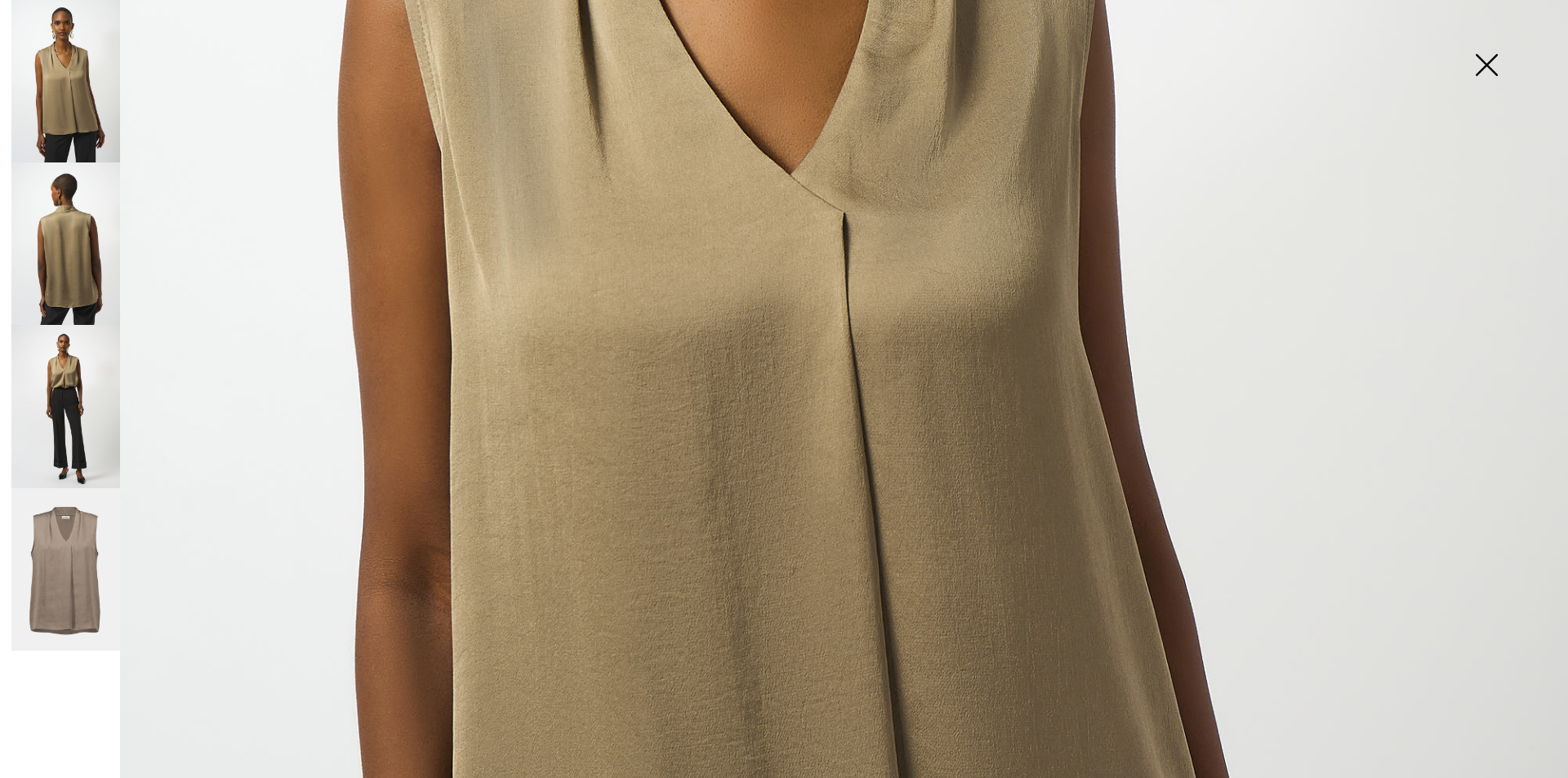
click at [54, 239] on img at bounding box center [66, 243] width 109 height 162
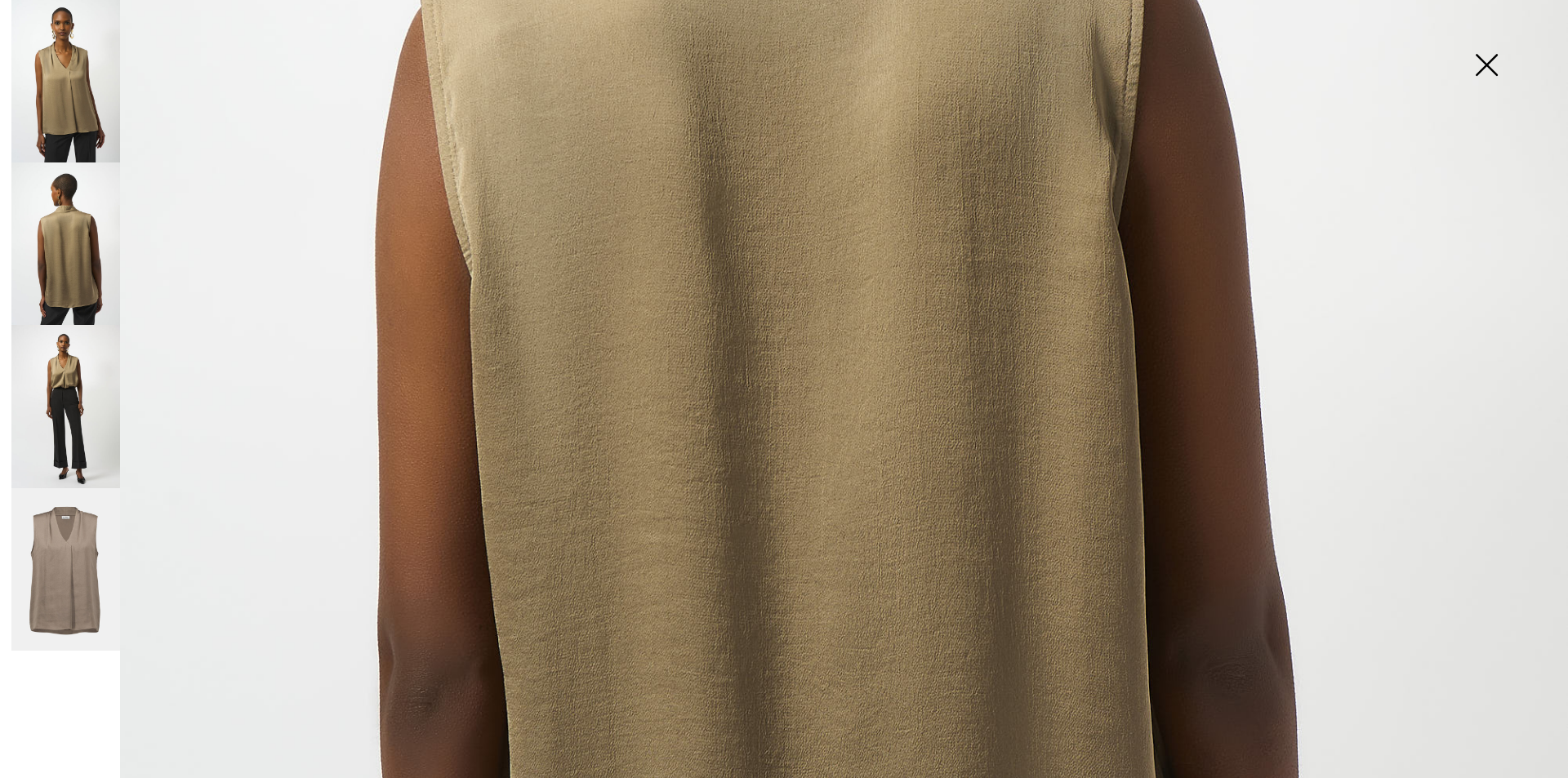
scroll to position [571, 0]
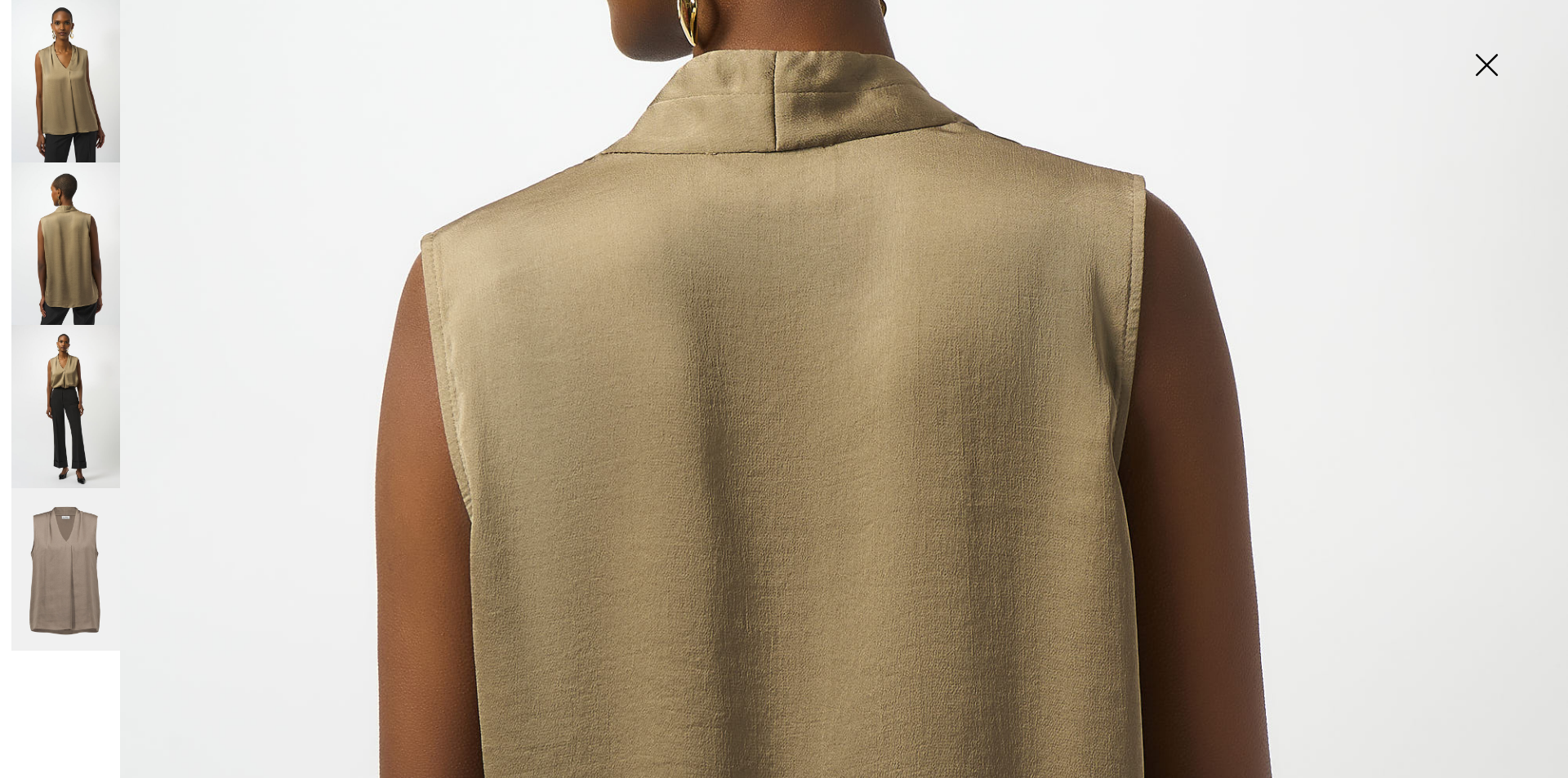
click at [54, 386] on img at bounding box center [66, 406] width 109 height 162
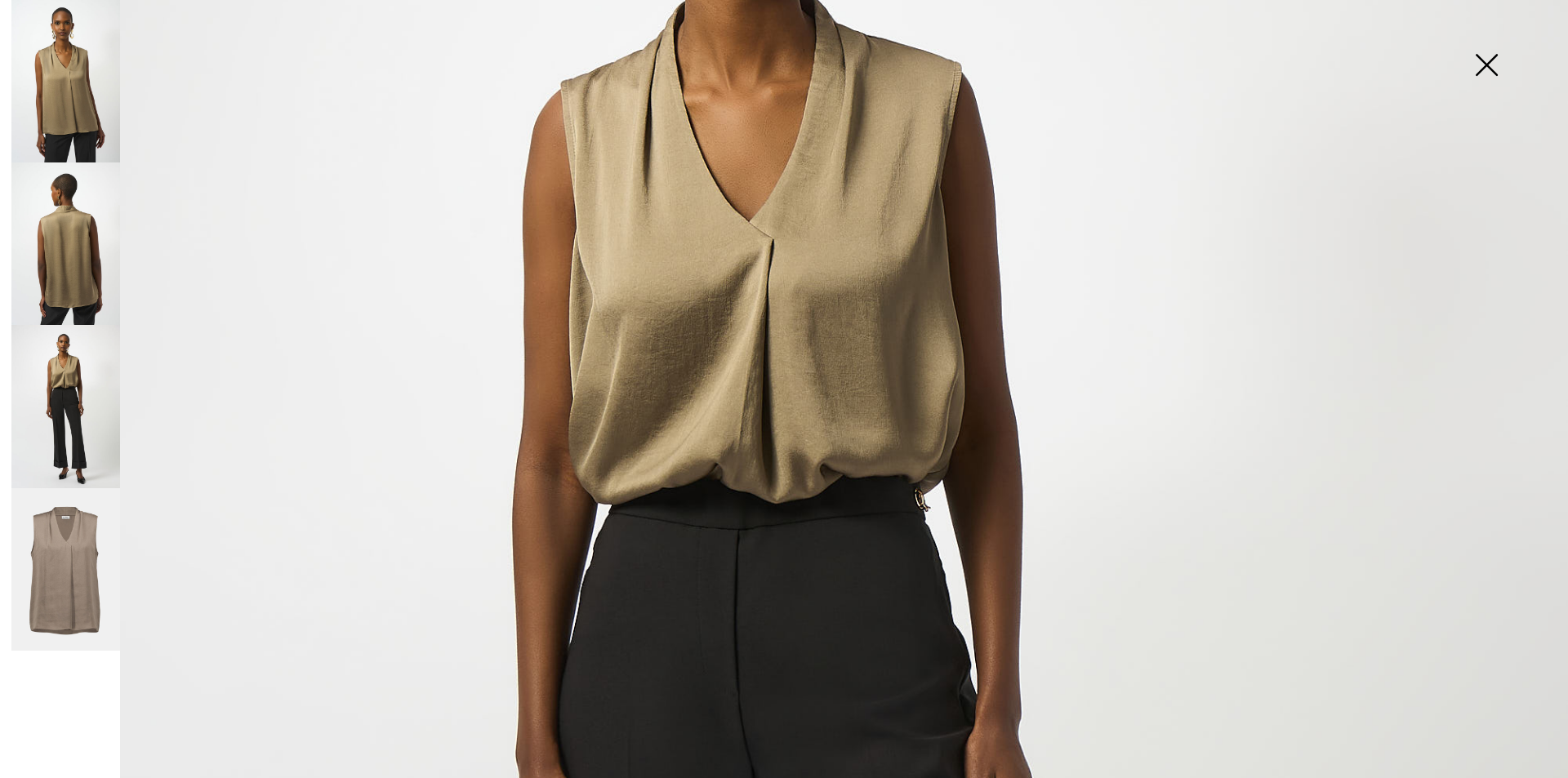
scroll to position [326, 0]
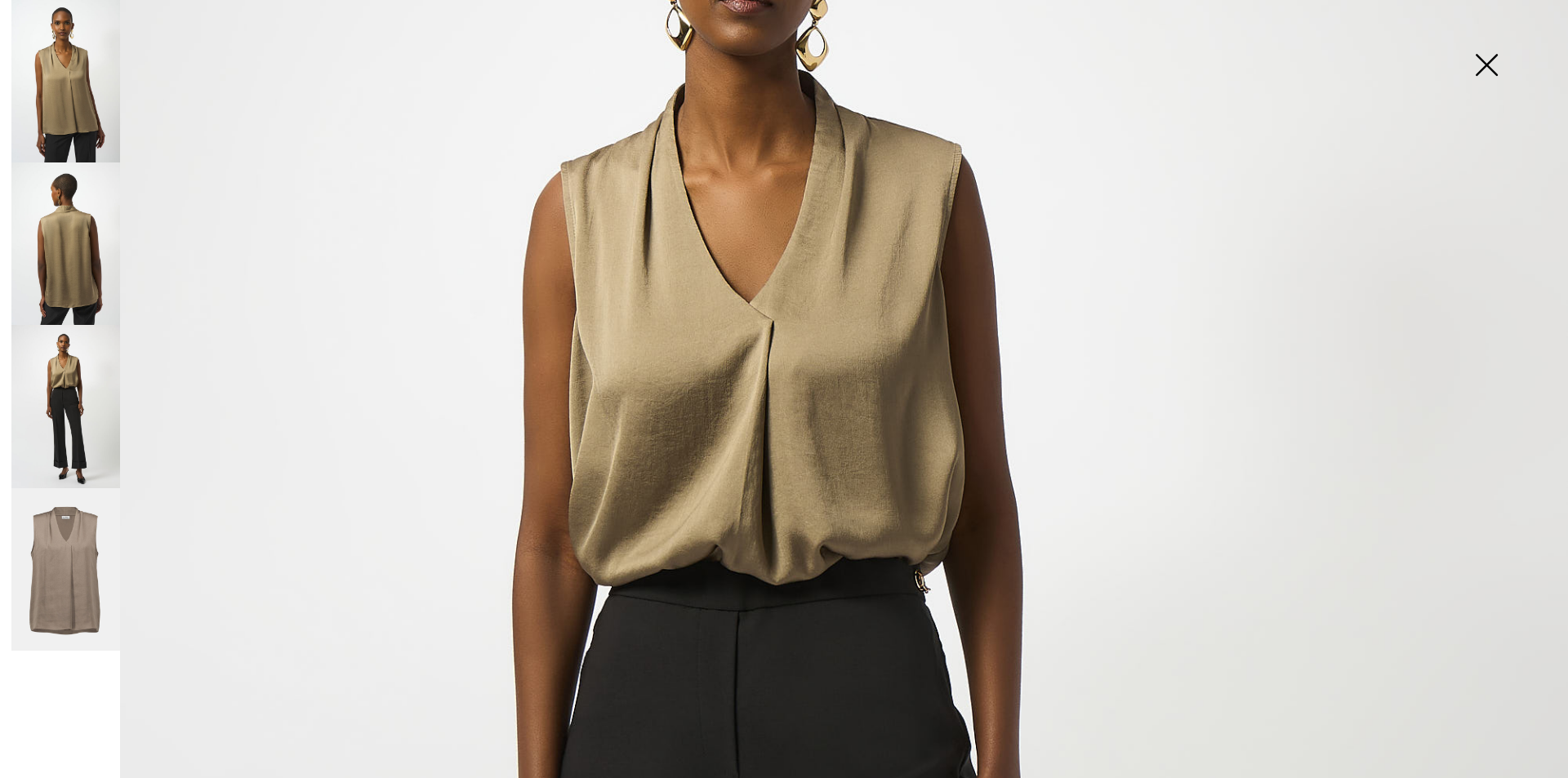
click at [46, 575] on img at bounding box center [66, 569] width 109 height 163
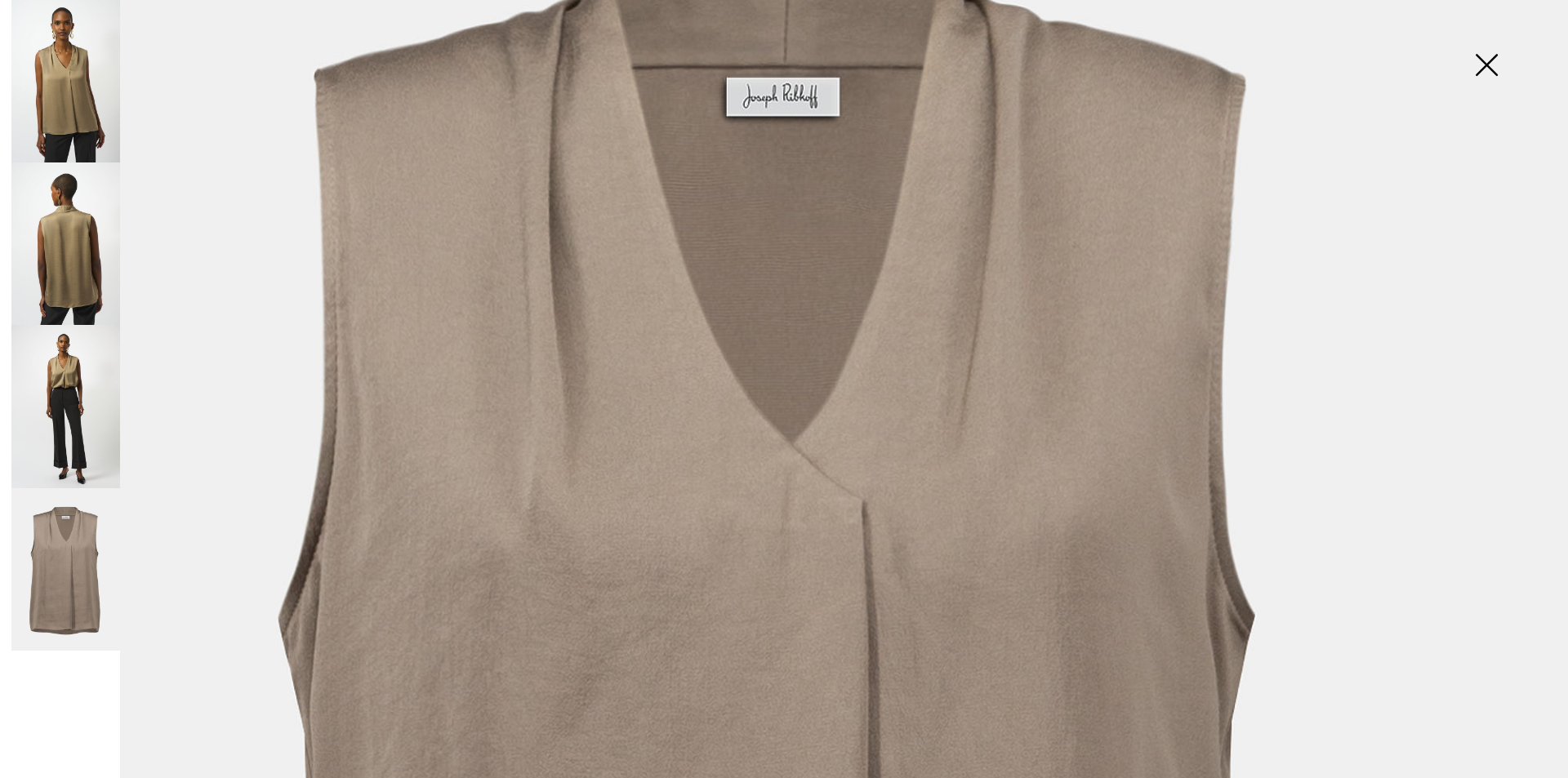
click at [76, 394] on img at bounding box center [66, 406] width 109 height 162
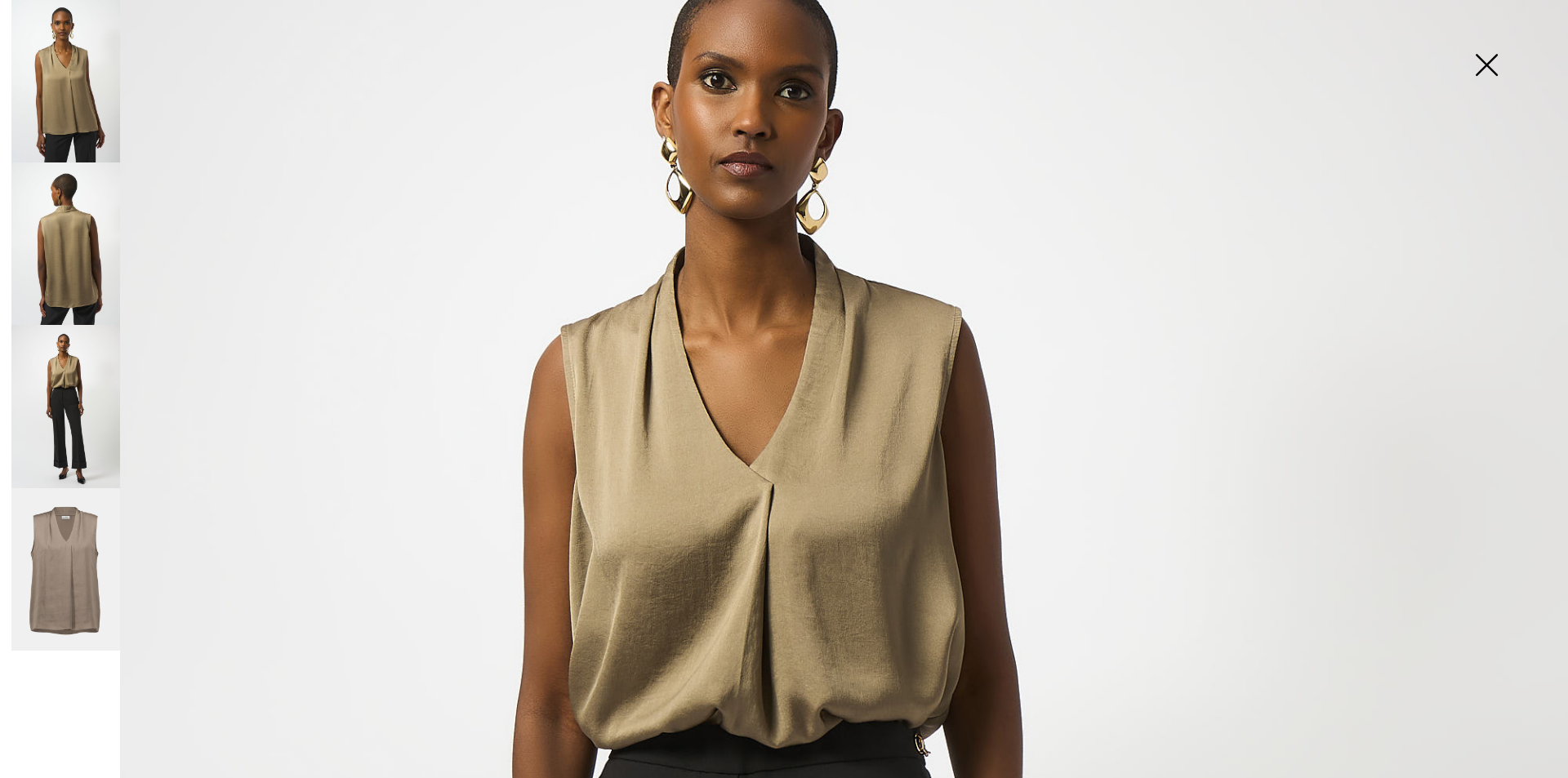
scroll to position [82, 0]
